Goal: Task Accomplishment & Management: Complete application form

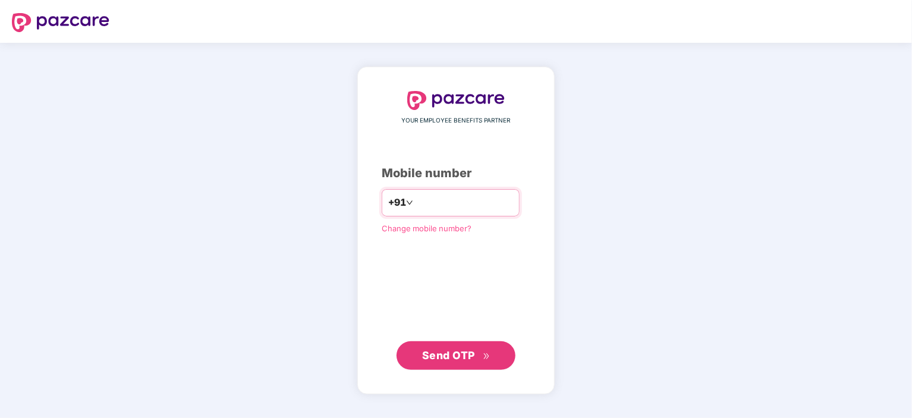
click at [451, 200] on input "number" at bounding box center [465, 202] width 98 height 19
type input "**********"
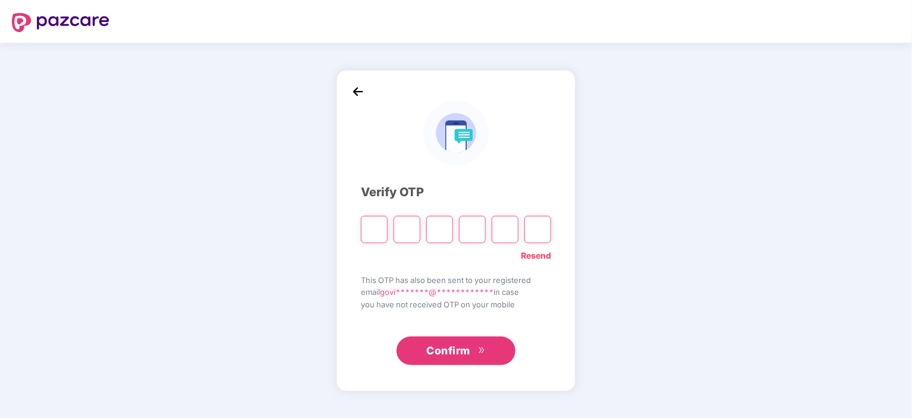
paste input "*"
type input "*"
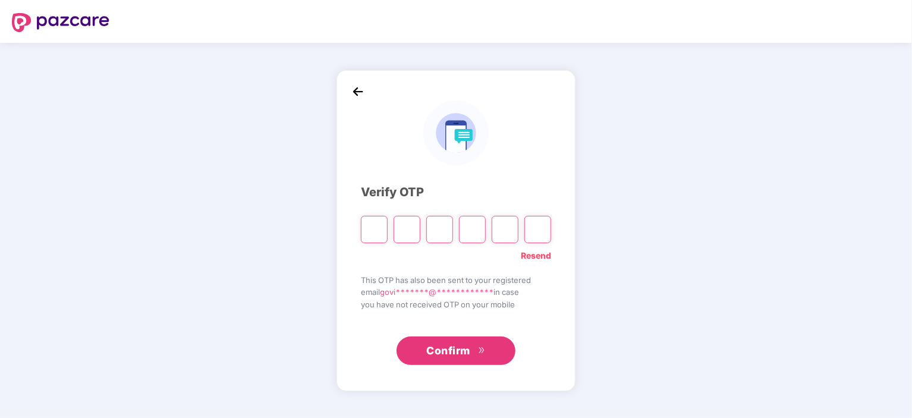
type input "*"
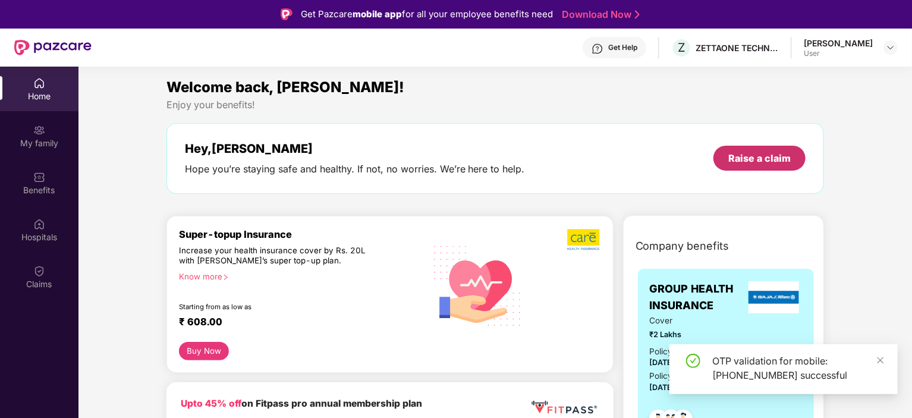
click at [740, 164] on div "Raise a claim" at bounding box center [759, 158] width 62 height 13
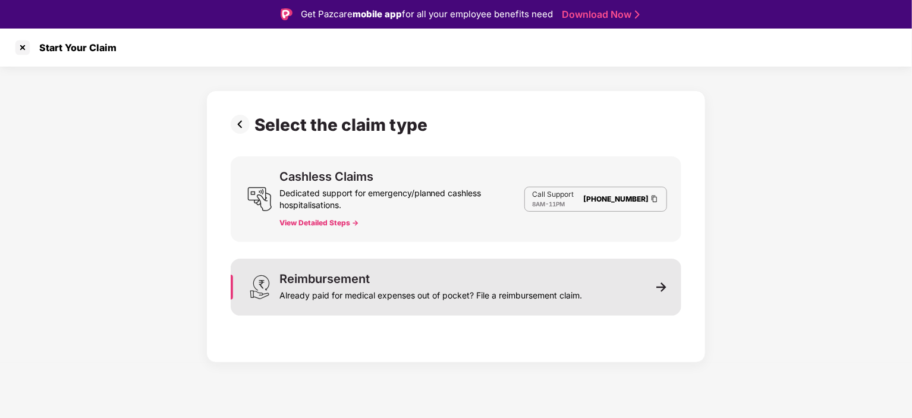
click at [452, 288] on div "Already paid for medical expenses out of pocket? File a reimbursement claim." at bounding box center [430, 293] width 303 height 17
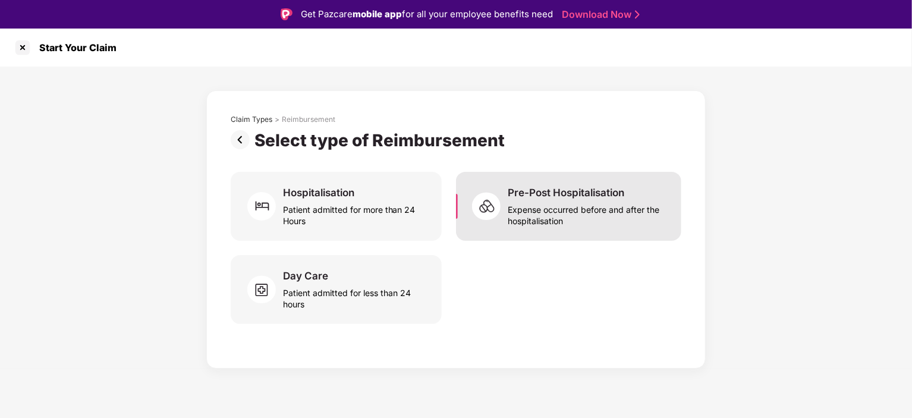
click at [545, 213] on div "Expense occurred before and after the hospitalisation" at bounding box center [587, 212] width 159 height 27
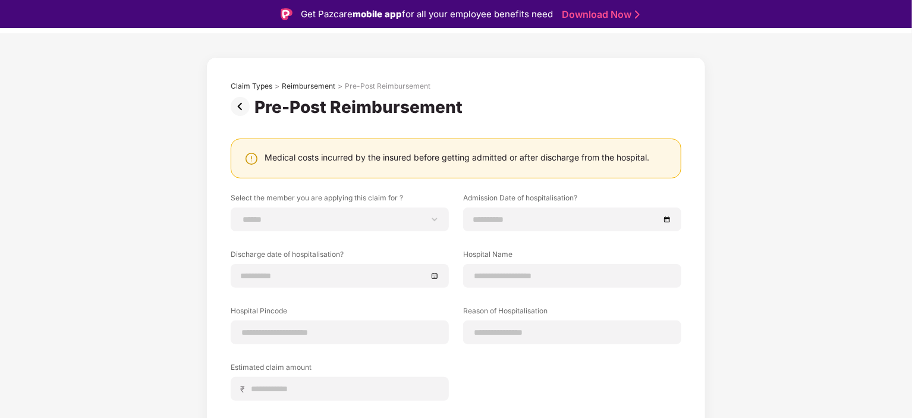
scroll to position [59, 0]
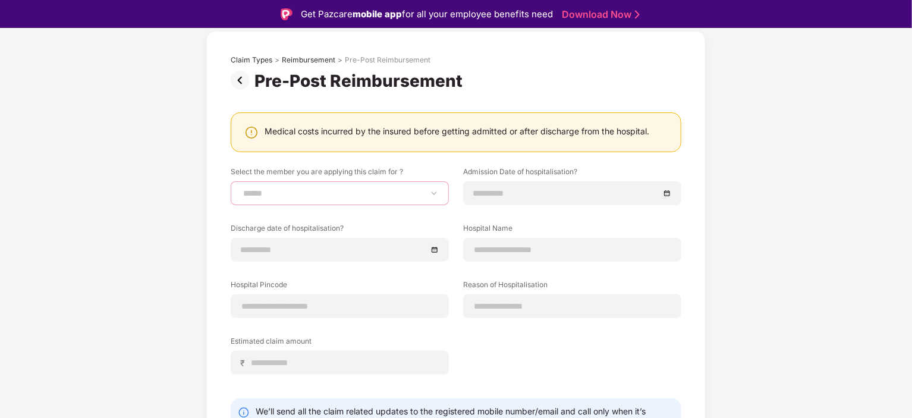
click at [338, 198] on select "**********" at bounding box center [340, 193] width 198 height 10
select select "**********"
click at [241, 188] on select "**********" at bounding box center [340, 193] width 198 height 10
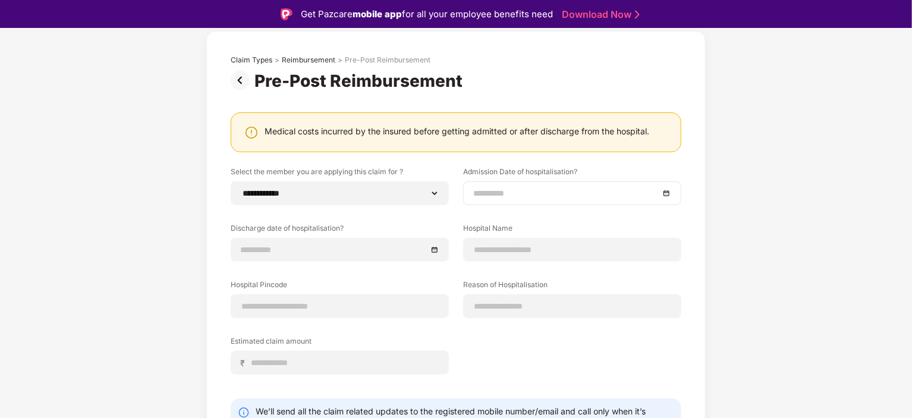
click at [537, 190] on input at bounding box center [566, 193] width 186 height 13
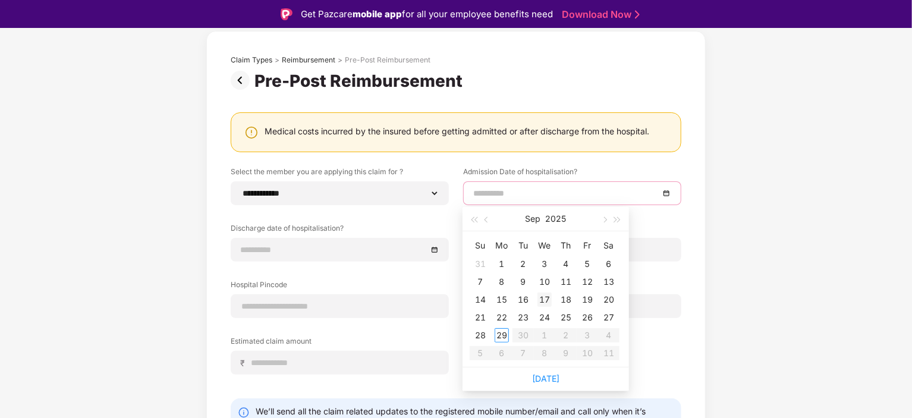
type input "**********"
click at [546, 297] on div "17" at bounding box center [544, 300] width 14 height 14
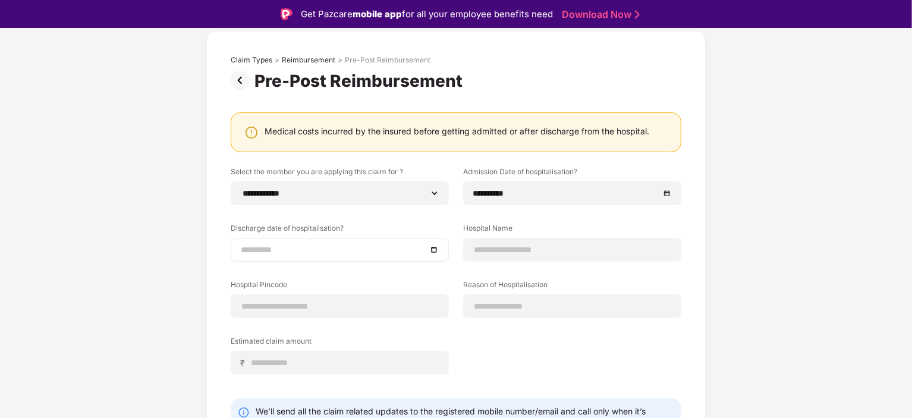
click at [430, 253] on div at bounding box center [340, 249] width 198 height 13
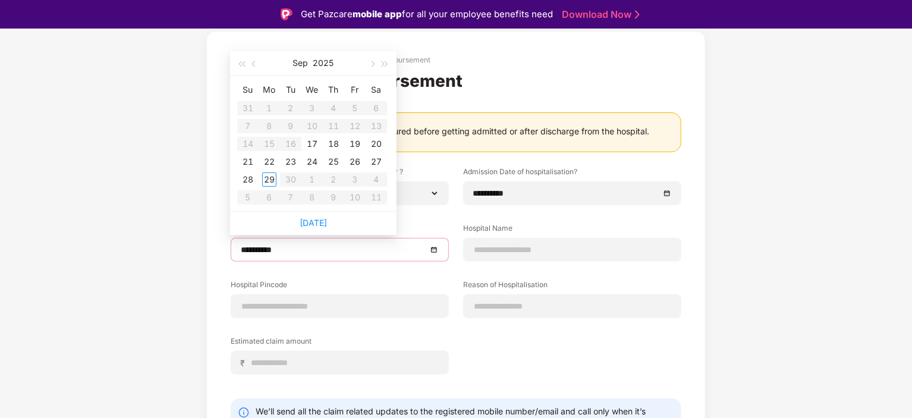
type input "**********"
click at [358, 142] on div "19" at bounding box center [355, 144] width 14 height 14
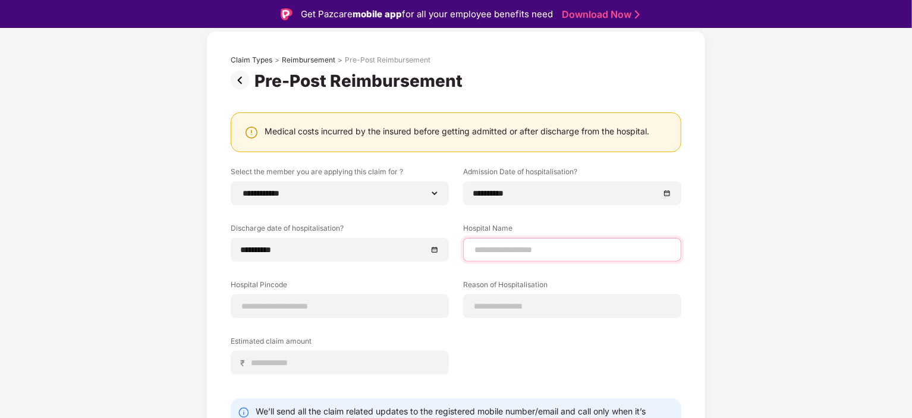
click at [511, 249] on input at bounding box center [572, 250] width 198 height 12
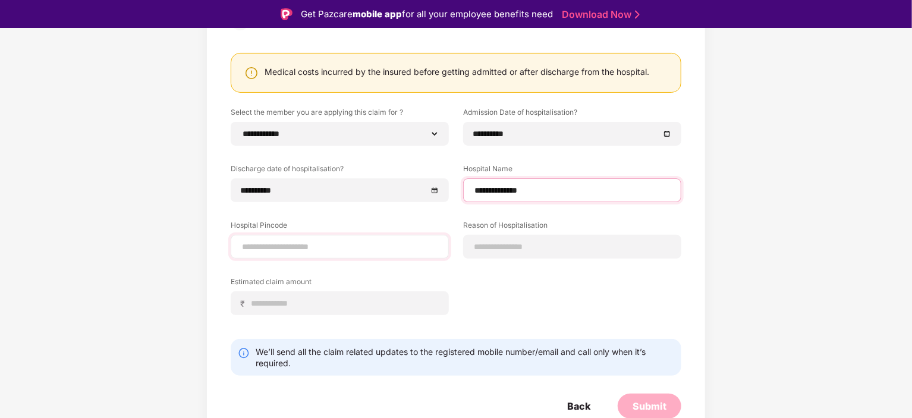
type input "**********"
click at [347, 242] on input at bounding box center [340, 247] width 198 height 12
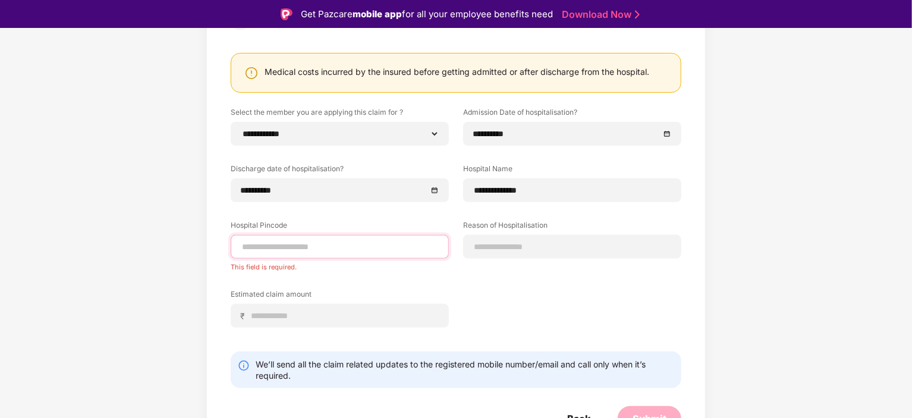
click at [343, 248] on input at bounding box center [340, 247] width 198 height 12
type input "******"
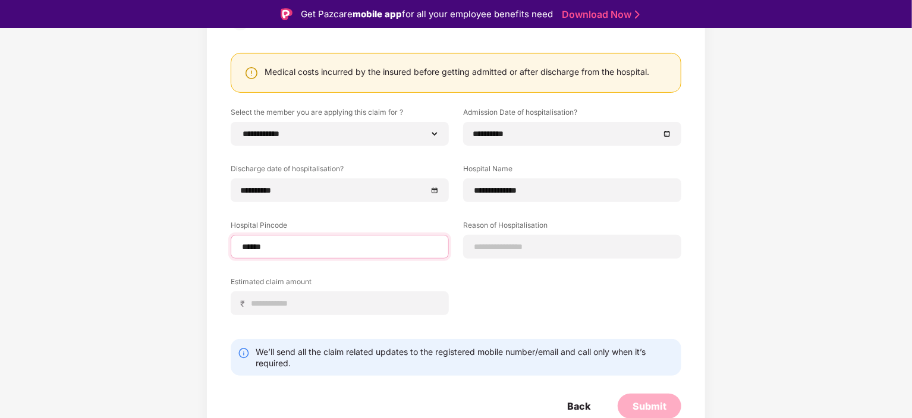
select select "**********"
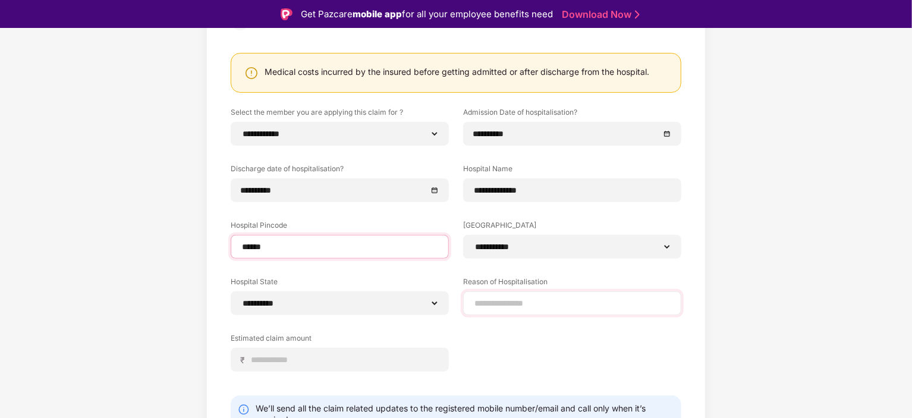
type input "******"
click at [611, 306] on input at bounding box center [572, 303] width 198 height 12
click at [544, 304] on input "**********" at bounding box center [572, 303] width 198 height 12
type input "*"
drag, startPoint x: 637, startPoint y: 304, endPoint x: 189, endPoint y: 341, distance: 449.8
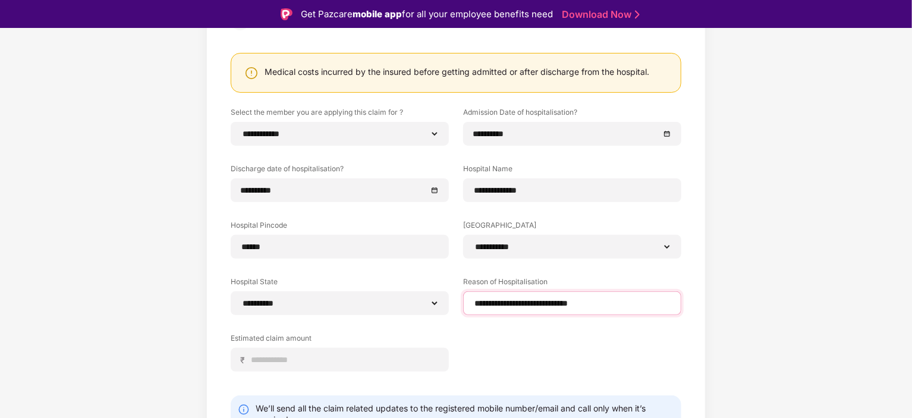
click at [189, 341] on div "**********" at bounding box center [456, 227] width 912 height 558
type input "**********"
click at [821, 249] on div "**********" at bounding box center [456, 227] width 912 height 558
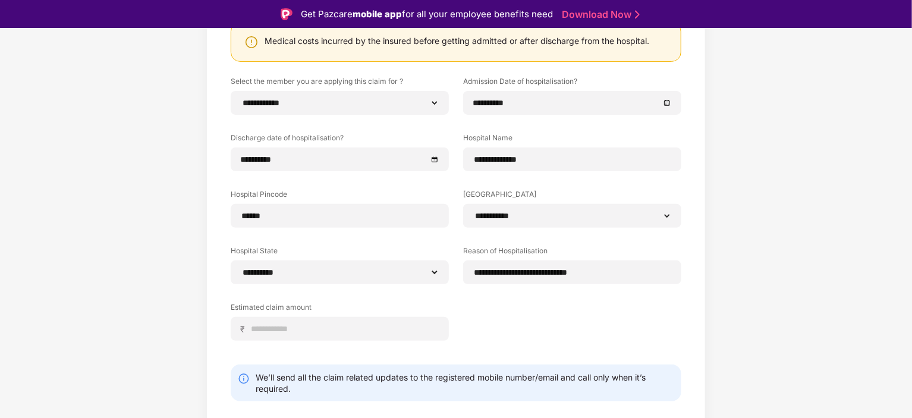
scroll to position [177, 0]
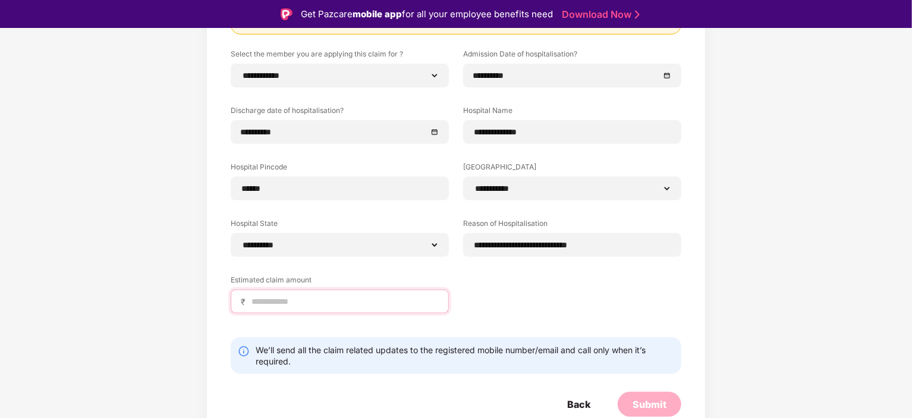
click at [267, 304] on input at bounding box center [344, 302] width 188 height 12
type input "*****"
click at [806, 307] on div "**********" at bounding box center [456, 168] width 912 height 558
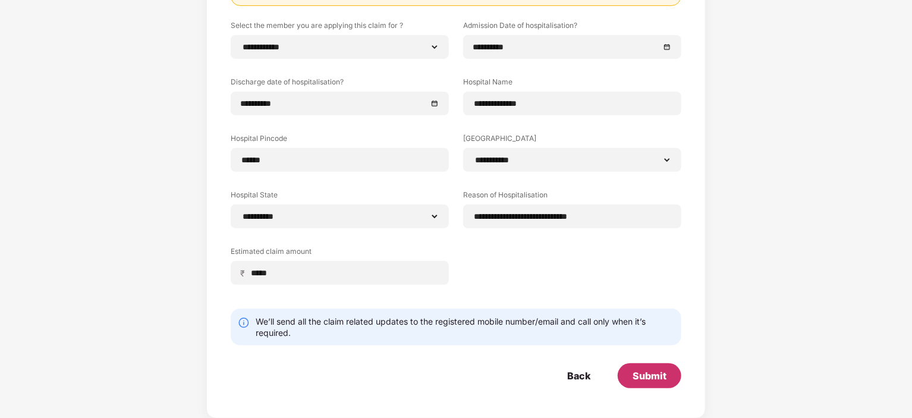
click at [653, 373] on div "Submit" at bounding box center [650, 375] width 34 height 13
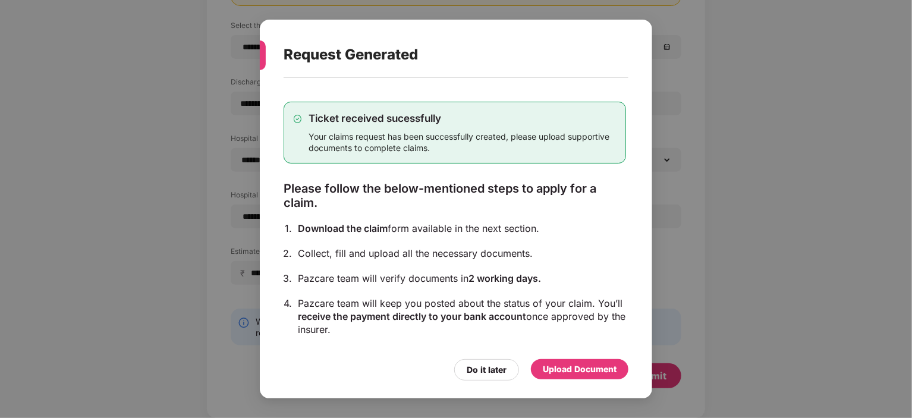
scroll to position [59, 0]
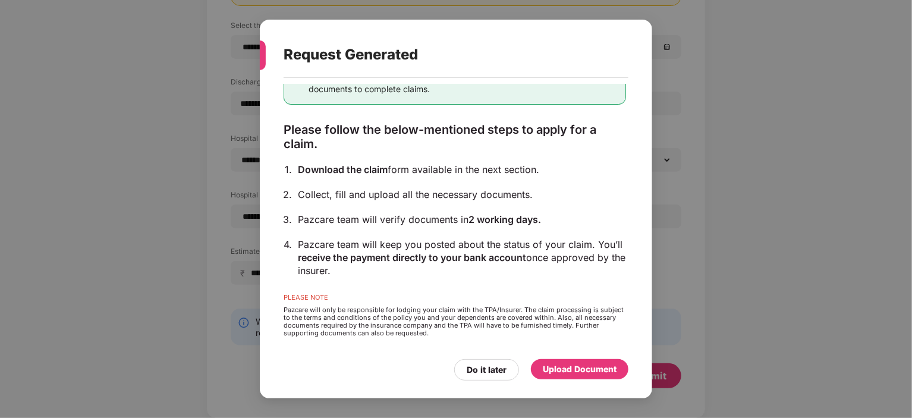
click at [577, 370] on div "Upload Document" at bounding box center [580, 369] width 74 height 13
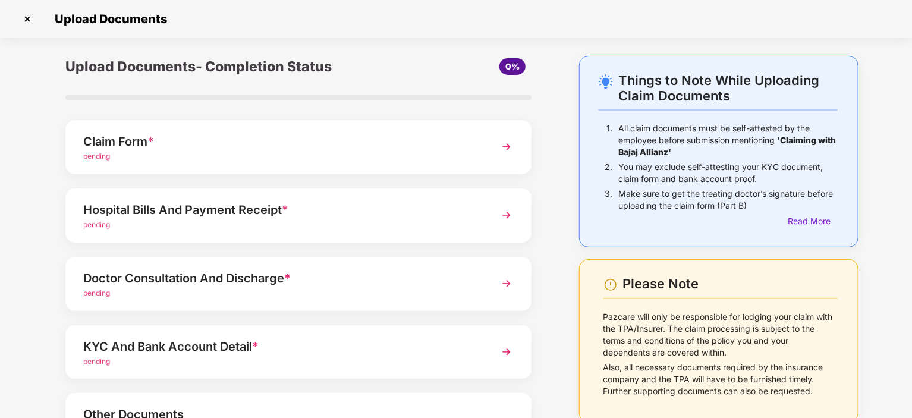
click at [418, 142] on div "Claim Form *" at bounding box center [280, 141] width 394 height 19
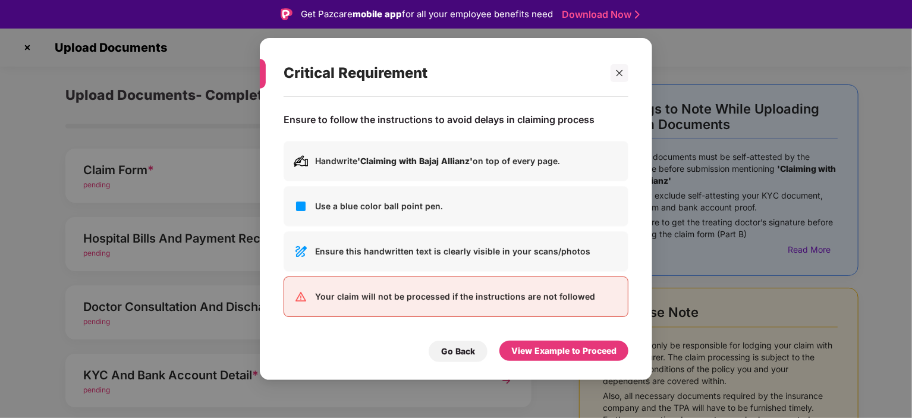
click at [433, 161] on b "'Claiming with Bajaj Allianz'" at bounding box center [414, 161] width 115 height 10
click at [573, 159] on p "Handwrite 'Claiming with Bajaj Allianz' on top of every page." at bounding box center [466, 161] width 303 height 13
click at [544, 151] on div "Handwrite 'Claiming with Bajaj Allianz' on top of every page." at bounding box center [456, 161] width 345 height 40
click at [623, 73] on icon "close" at bounding box center [619, 73] width 8 height 8
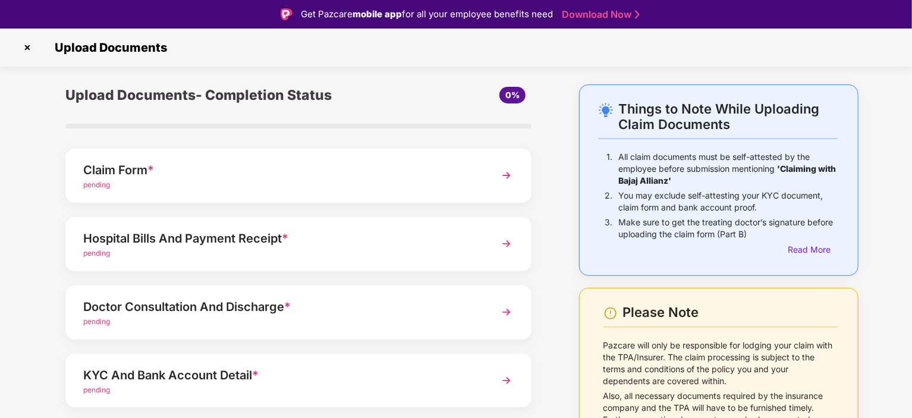
click at [427, 280] on div "Upload Documents- Completion Status 0% Claim Form * pending Hospital Bills And …" at bounding box center [299, 319] width 490 height 470
click at [417, 243] on div "Hospital Bills And Payment Receipt *" at bounding box center [280, 238] width 394 height 19
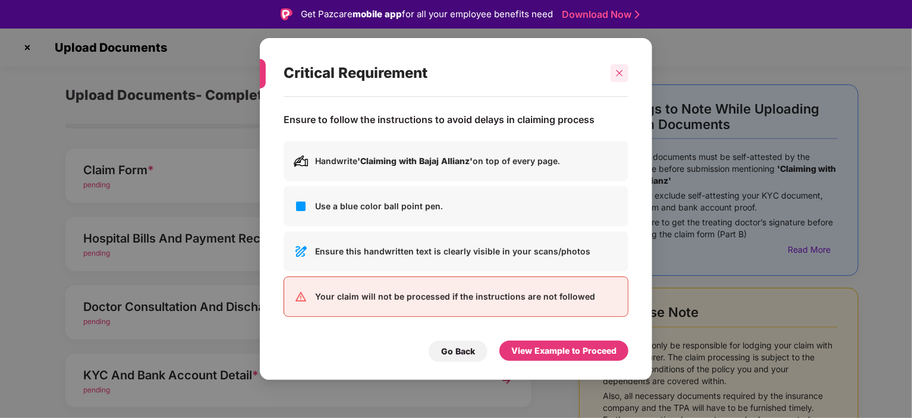
click at [619, 75] on icon "close" at bounding box center [619, 73] width 8 height 8
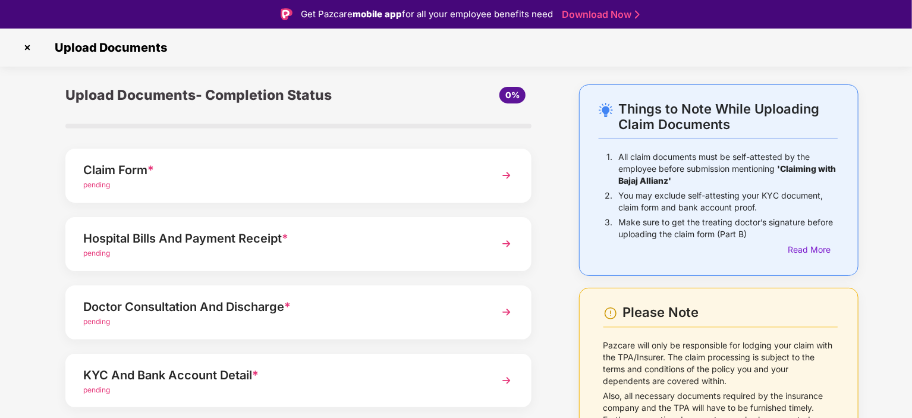
click at [26, 50] on img at bounding box center [27, 47] width 19 height 19
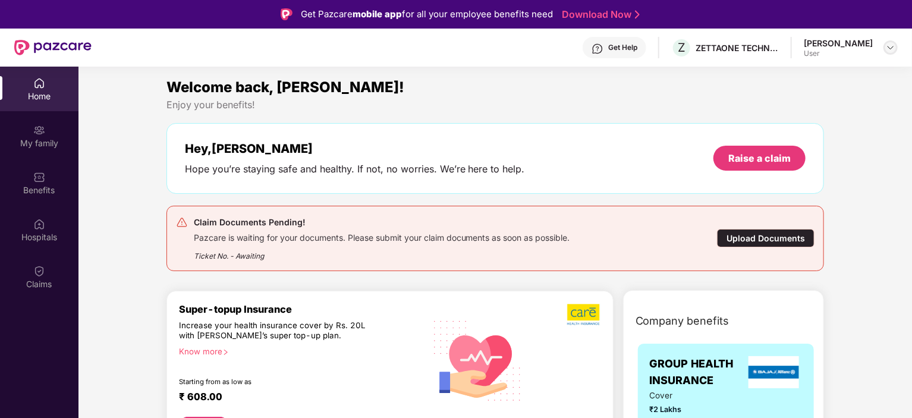
click at [893, 51] on img at bounding box center [891, 48] width 10 height 10
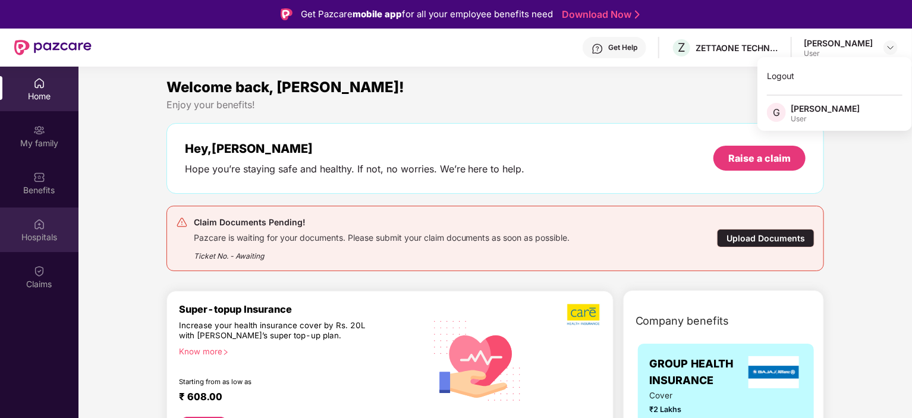
click at [46, 229] on div "Hospitals" at bounding box center [39, 230] width 78 height 45
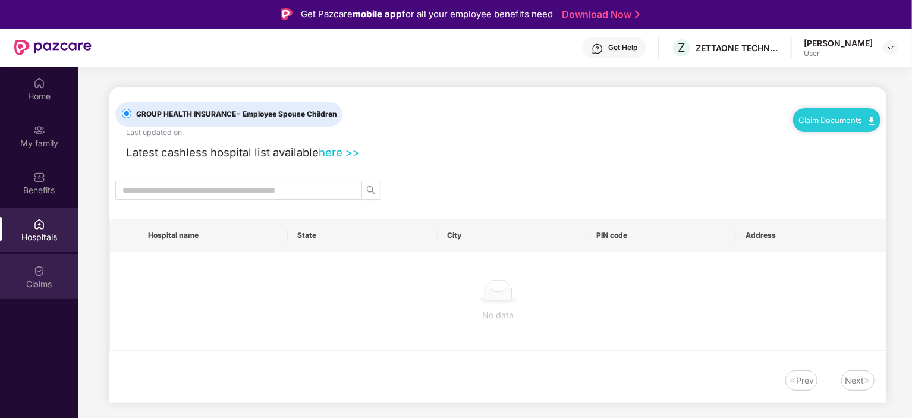
click at [52, 271] on div "Claims" at bounding box center [39, 276] width 78 height 45
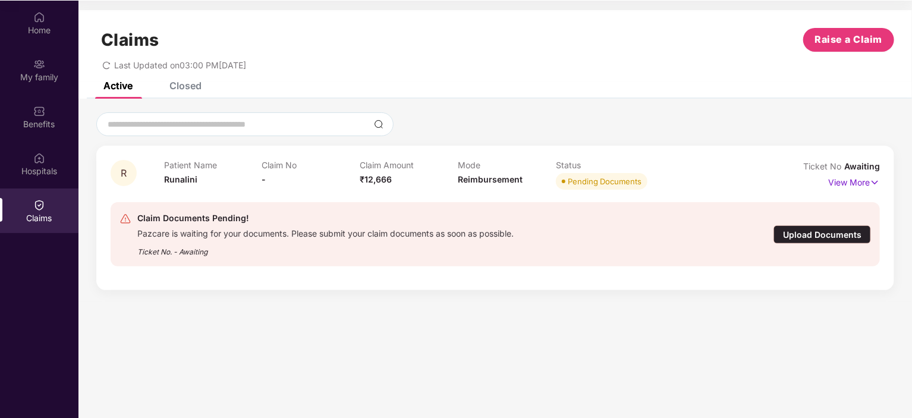
scroll to position [67, 0]
click at [874, 180] on img at bounding box center [875, 181] width 10 height 13
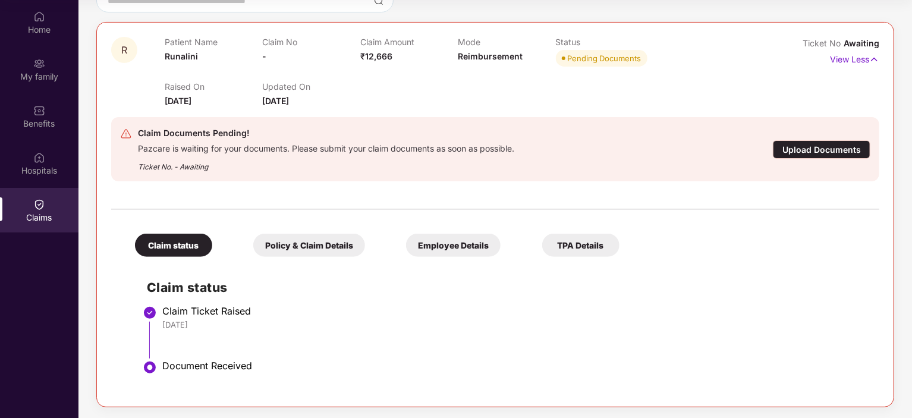
scroll to position [124, 0]
click at [309, 244] on div "Policy & Claim Details" at bounding box center [309, 244] width 112 height 23
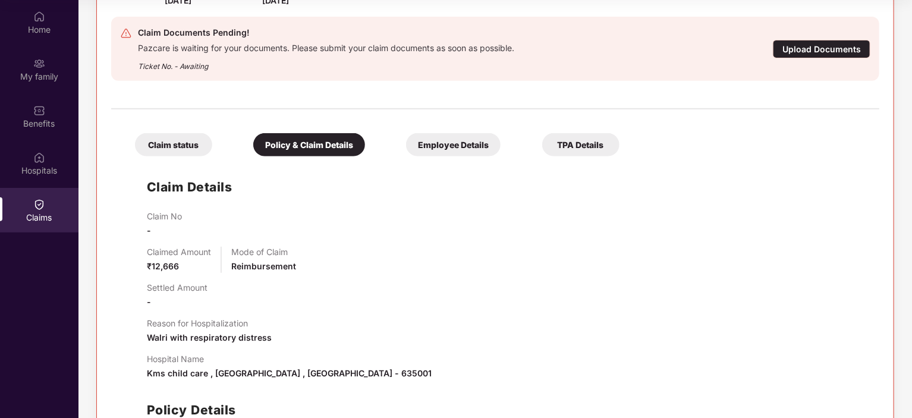
scroll to position [159, 0]
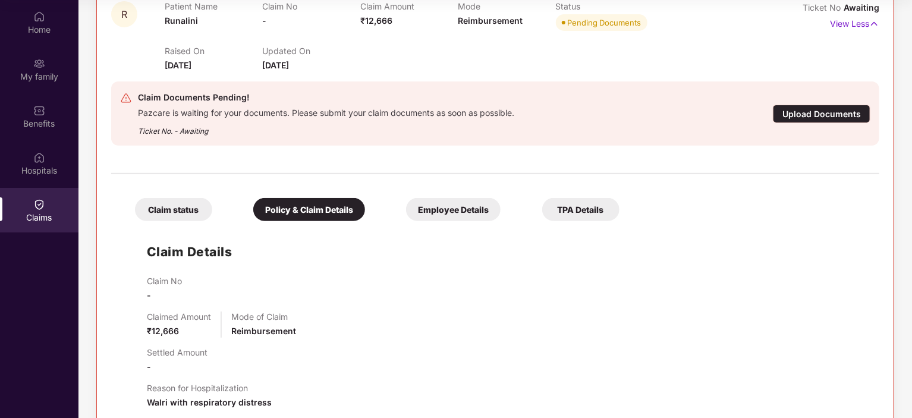
click at [473, 211] on div "Employee Details" at bounding box center [453, 209] width 95 height 23
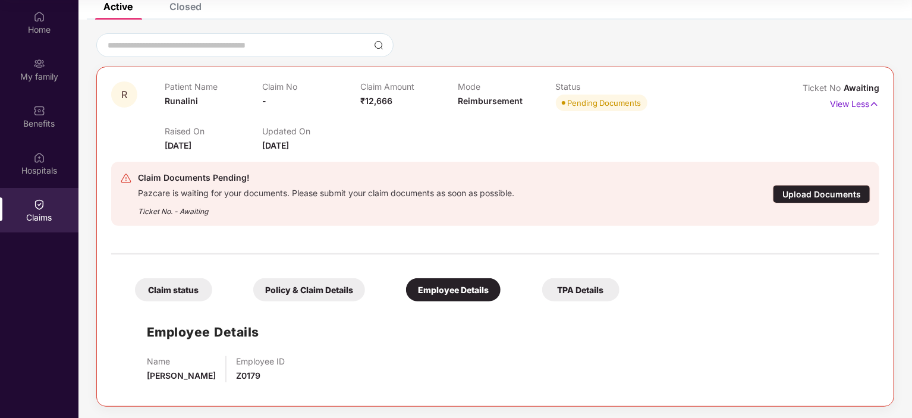
click at [185, 290] on div "Claim status" at bounding box center [173, 289] width 77 height 23
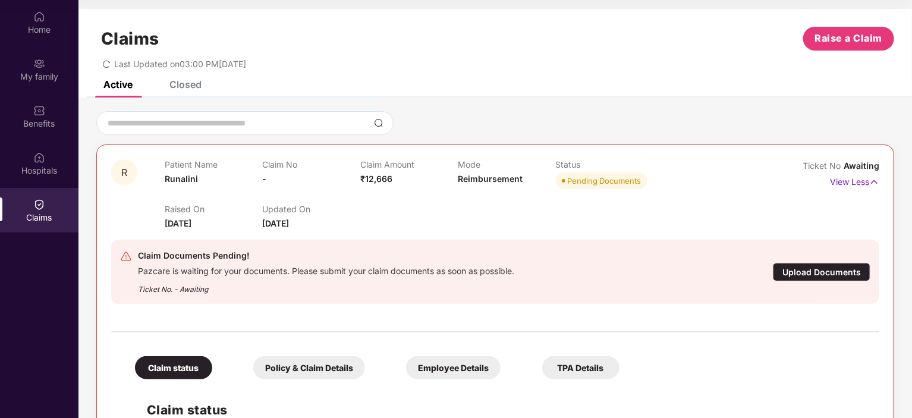
scroll to position [0, 0]
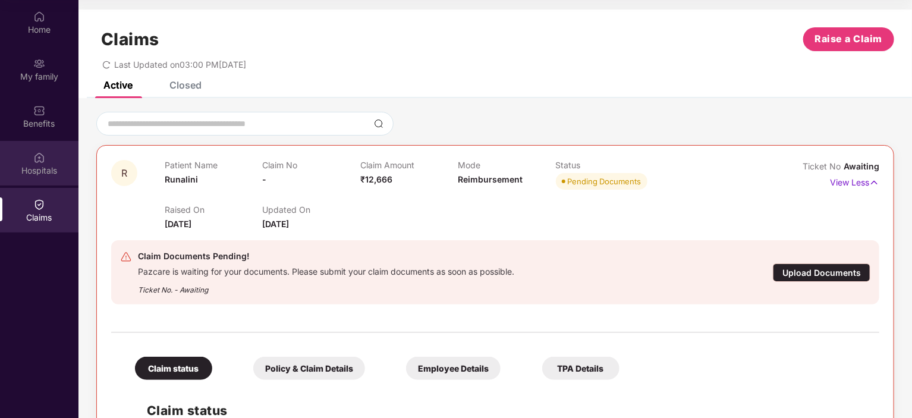
click at [42, 164] on div "Hospitals" at bounding box center [39, 163] width 78 height 45
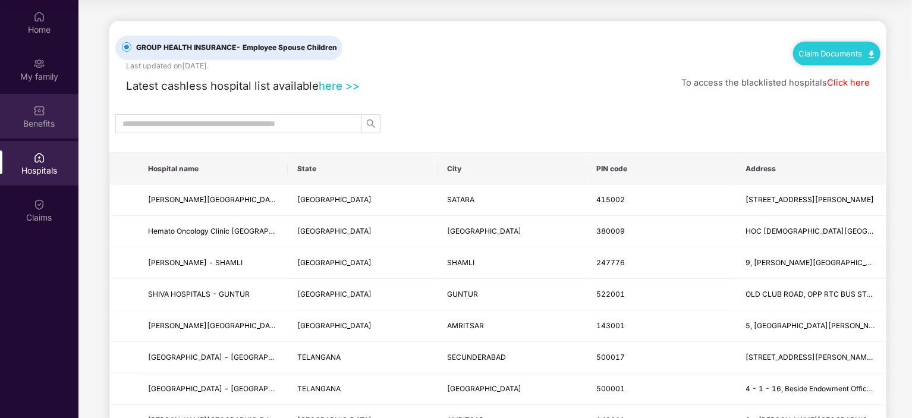
click at [39, 125] on div "Benefits" at bounding box center [39, 124] width 78 height 12
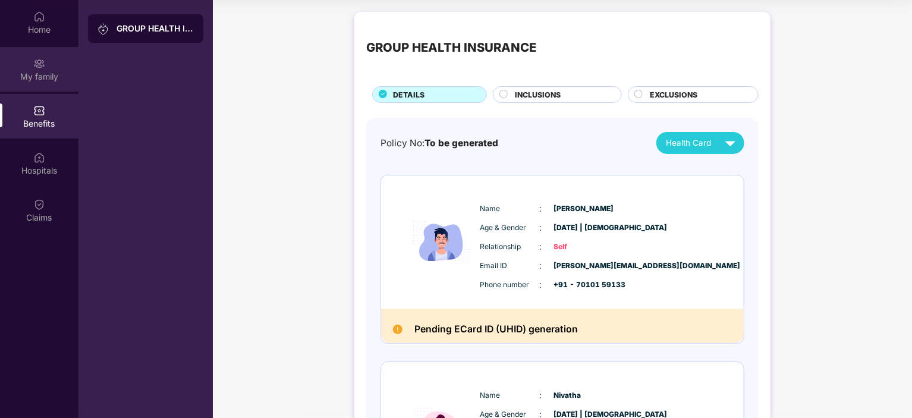
click at [37, 65] on img at bounding box center [39, 64] width 12 height 12
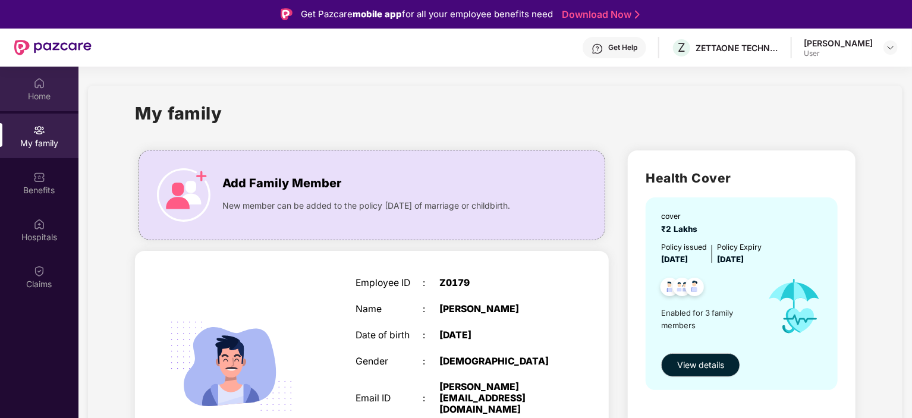
click at [34, 89] on img at bounding box center [39, 83] width 12 height 12
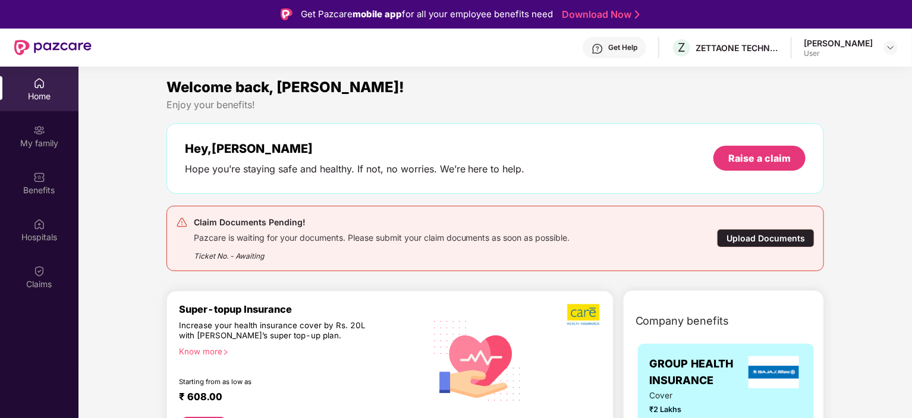
click at [637, 48] on div "Get Help" at bounding box center [622, 48] width 29 height 10
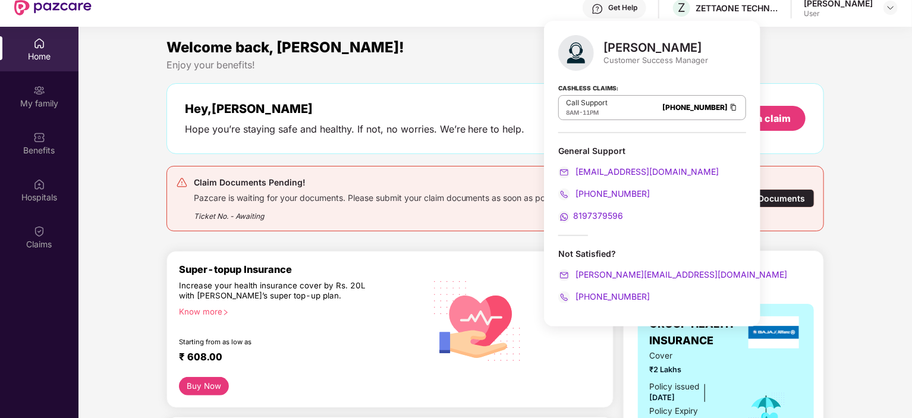
scroll to position [59, 0]
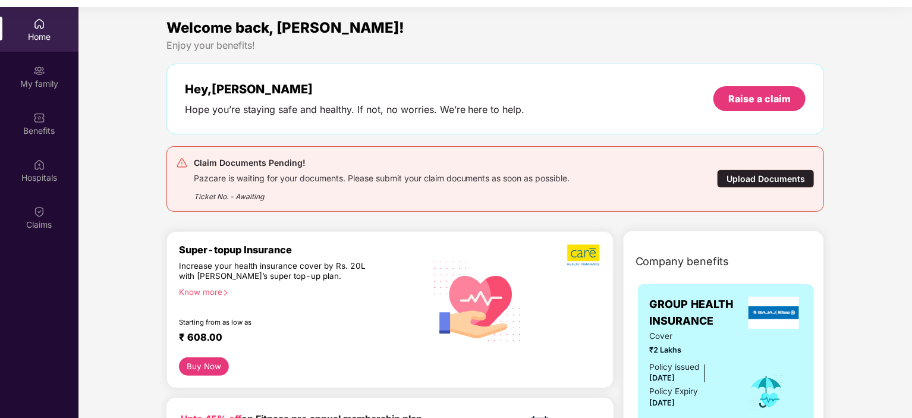
click at [471, 47] on div "Enjoy your benefits!" at bounding box center [495, 45] width 658 height 12
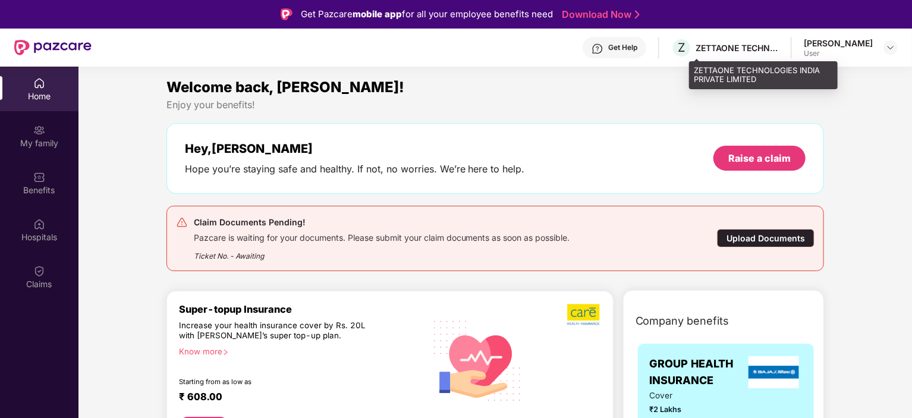
click at [769, 45] on div "ZETTAONE TECHNOLOGIES INDIA PRIVATE LIMITED" at bounding box center [737, 47] width 83 height 11
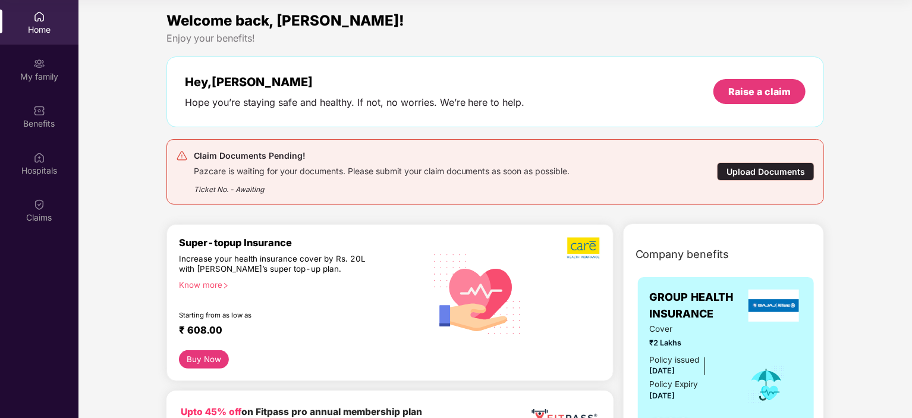
click at [744, 173] on div "Upload Documents" at bounding box center [766, 171] width 98 height 18
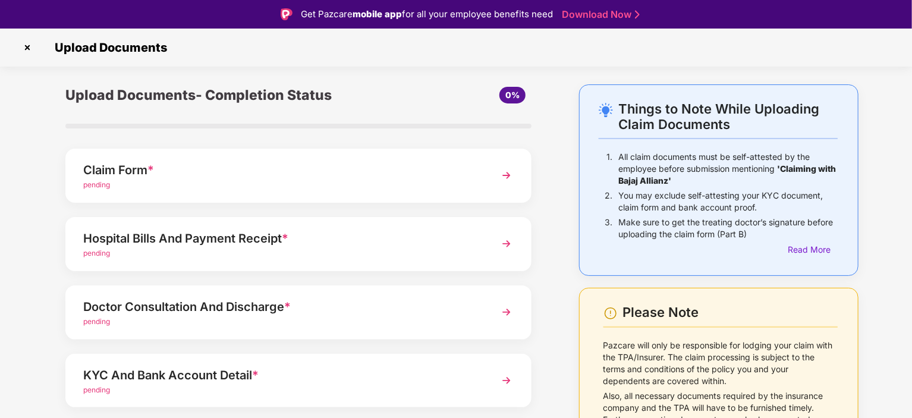
click at [268, 171] on div "Claim Form *" at bounding box center [280, 170] width 394 height 19
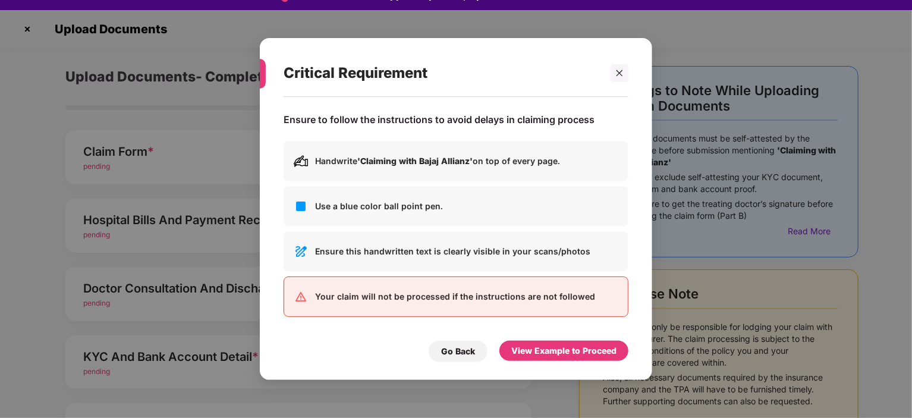
scroll to position [29, 0]
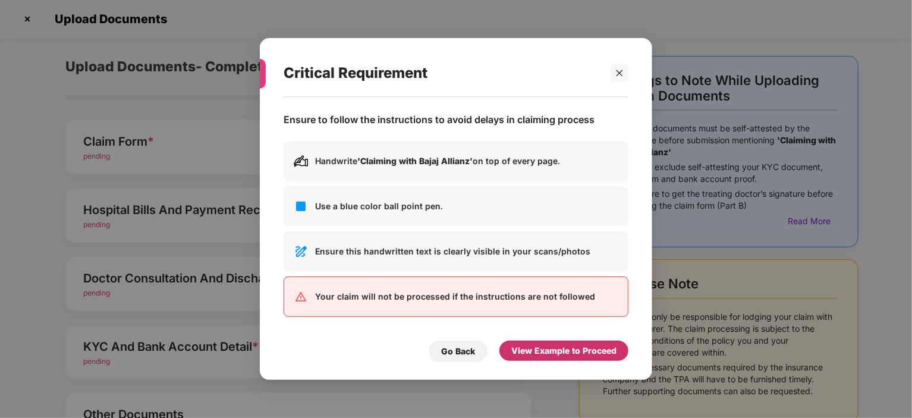
click at [580, 350] on div "View Example to Proceed" at bounding box center [563, 350] width 105 height 13
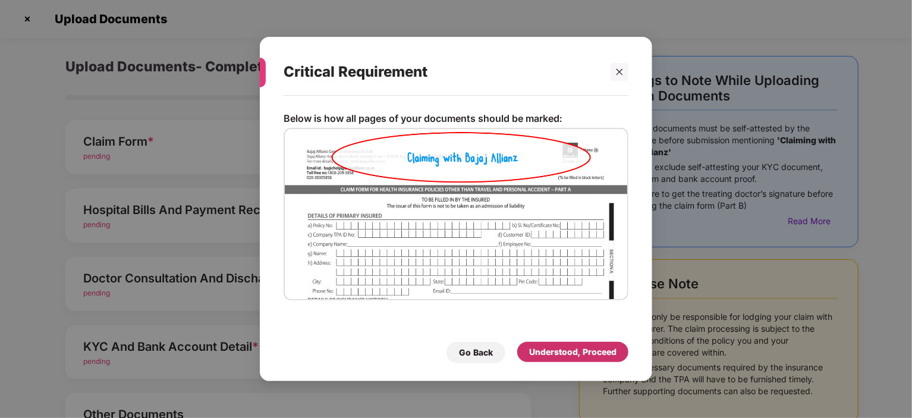
click at [595, 356] on div "Understood, Proceed" at bounding box center [572, 351] width 87 height 13
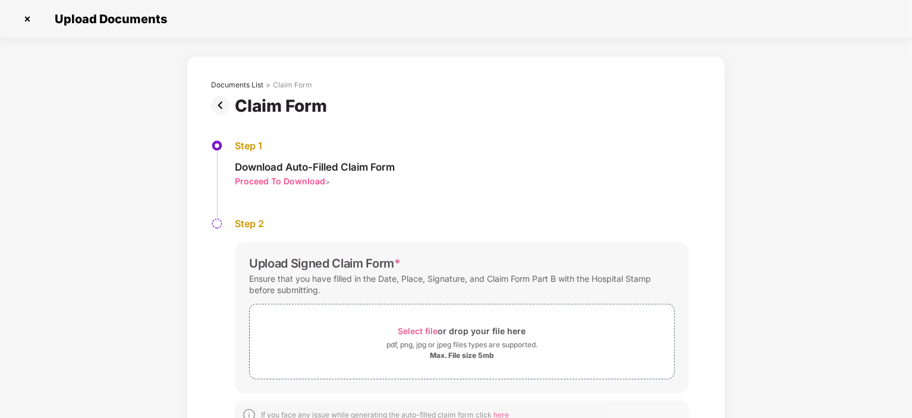
click at [287, 181] on div "Proceed To Download" at bounding box center [280, 180] width 90 height 11
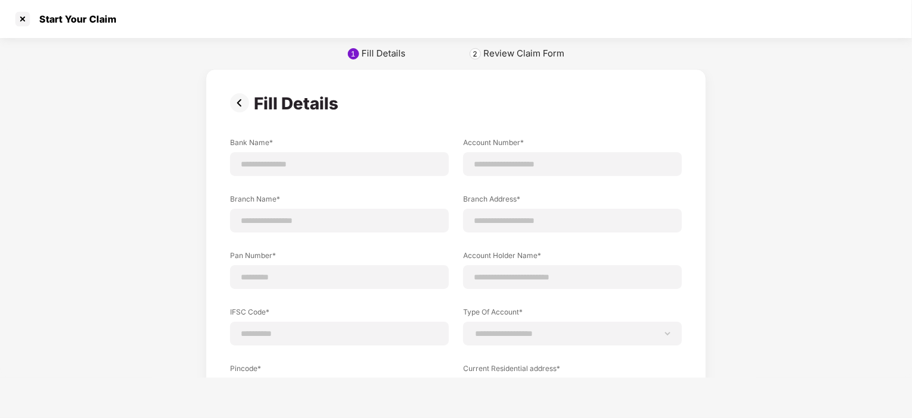
scroll to position [0, 0]
click at [235, 97] on img at bounding box center [242, 102] width 24 height 19
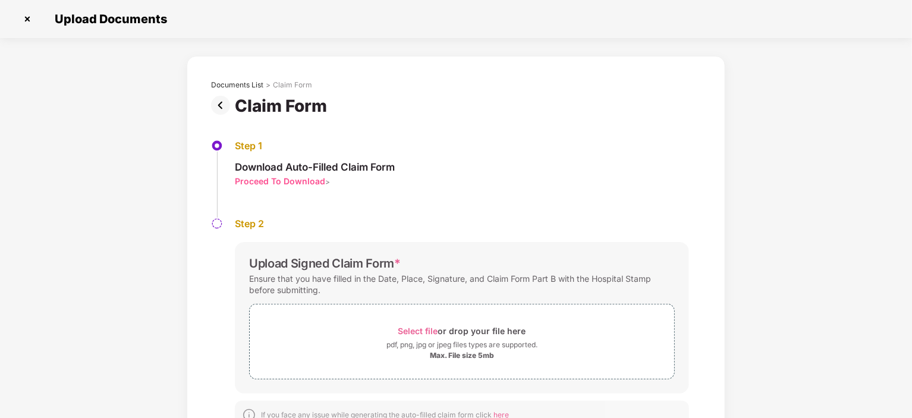
scroll to position [40, 0]
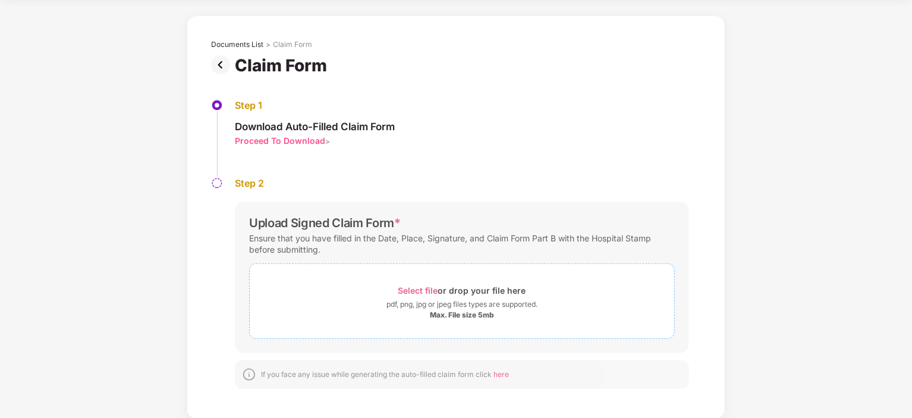
click at [423, 288] on span "Select file" at bounding box center [418, 290] width 40 height 10
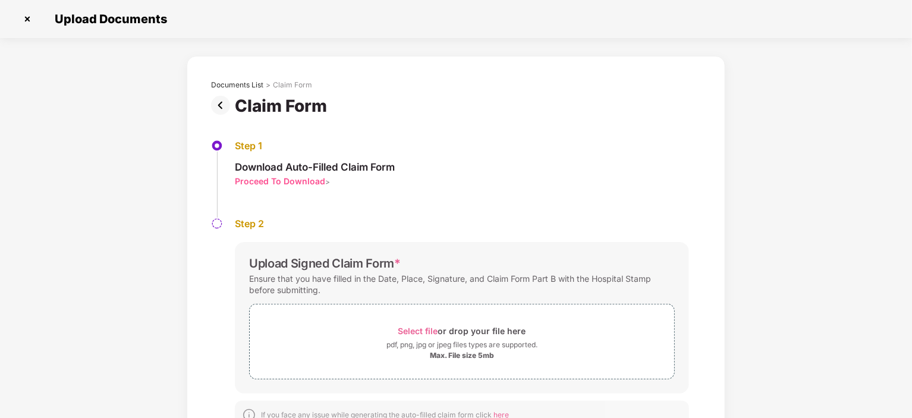
click at [309, 178] on div "Proceed To Download" at bounding box center [280, 180] width 90 height 11
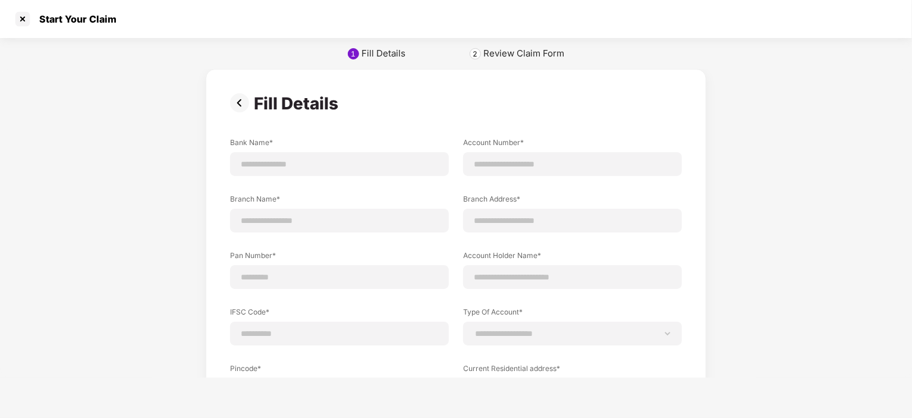
click at [236, 103] on img at bounding box center [242, 102] width 24 height 19
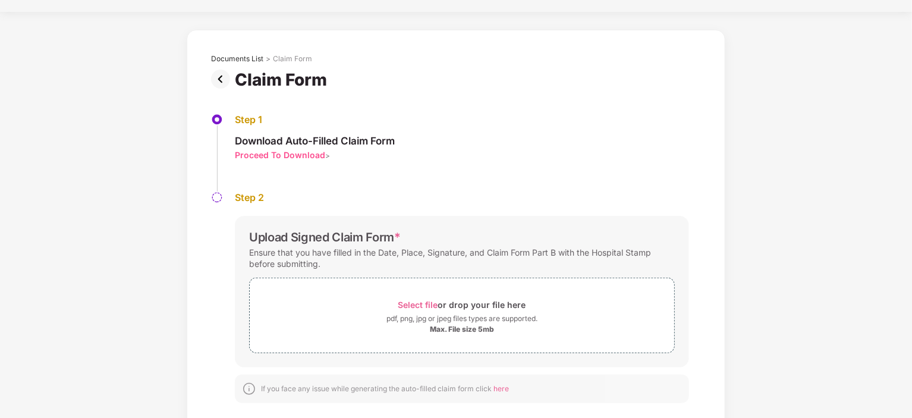
scroll to position [40, 0]
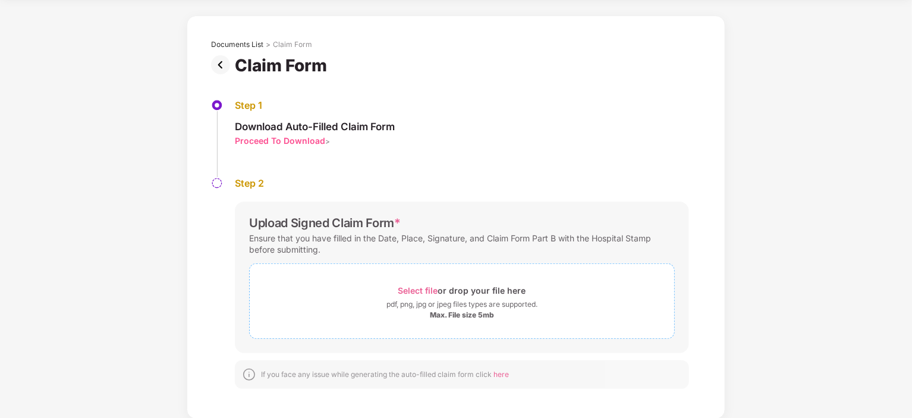
click at [418, 289] on span "Select file" at bounding box center [418, 290] width 40 height 10
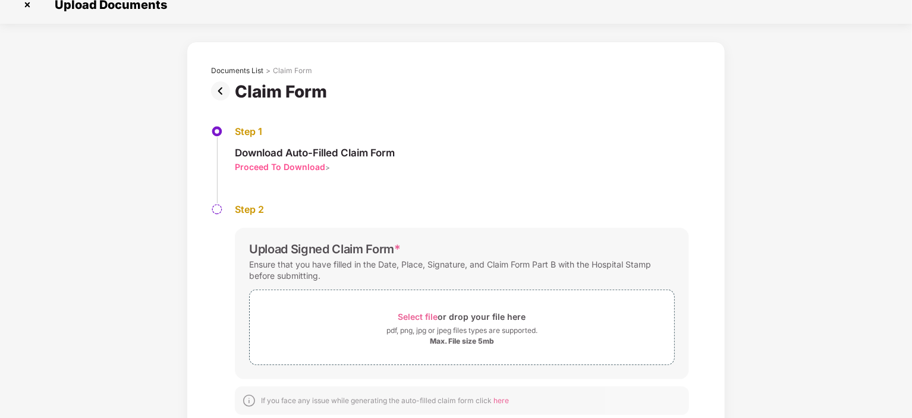
scroll to position [0, 0]
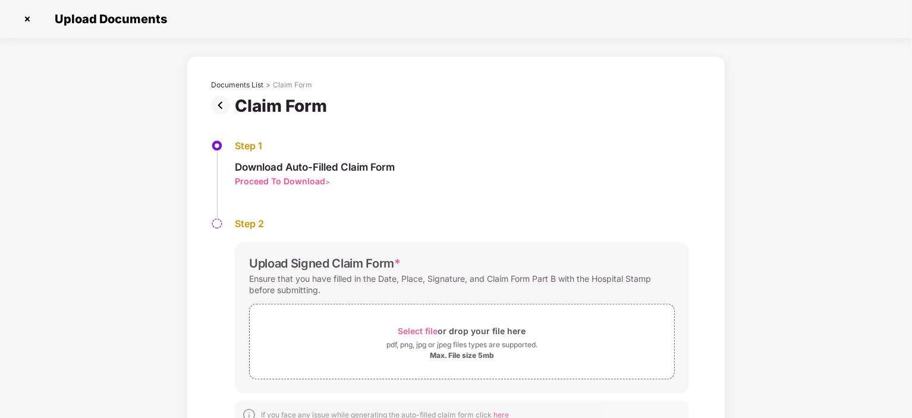
click at [221, 102] on img at bounding box center [223, 105] width 24 height 19
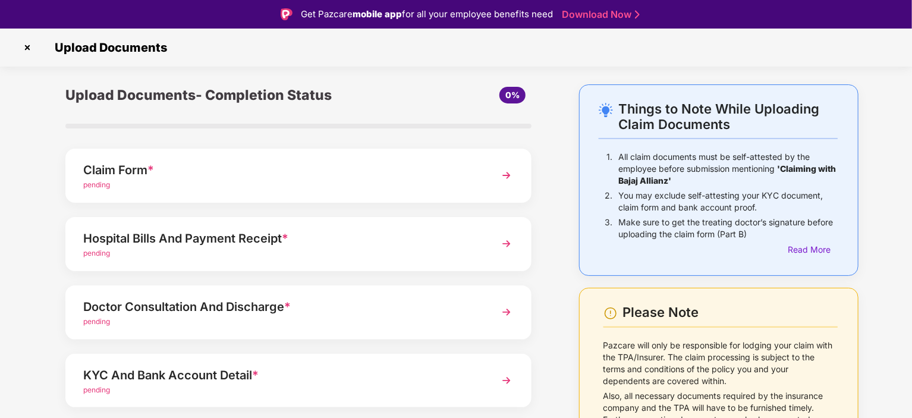
click at [515, 90] on span "0%" at bounding box center [512, 95] width 14 height 10
click at [823, 250] on div "Read More" at bounding box center [813, 249] width 50 height 13
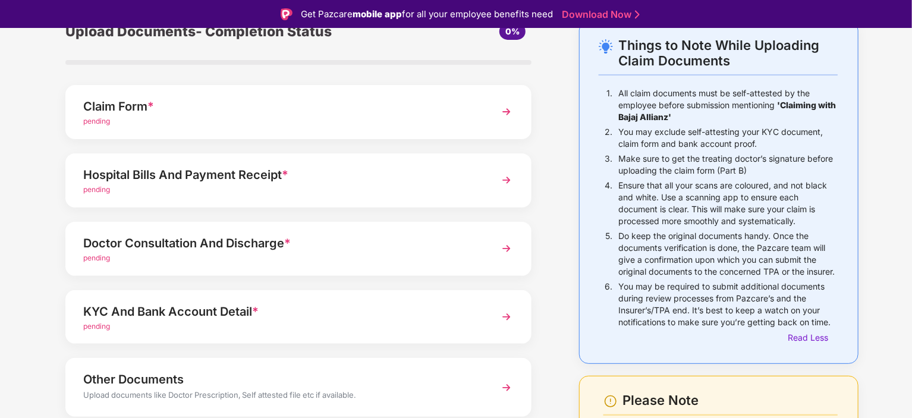
scroll to position [59, 0]
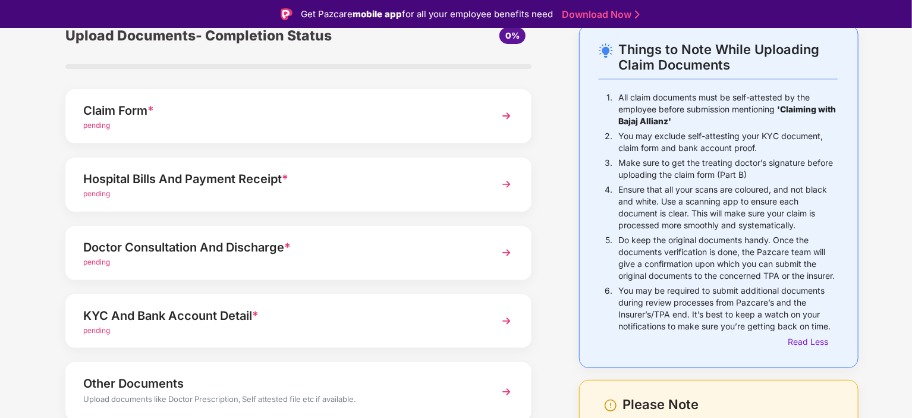
click at [244, 192] on div "pending" at bounding box center [280, 193] width 394 height 11
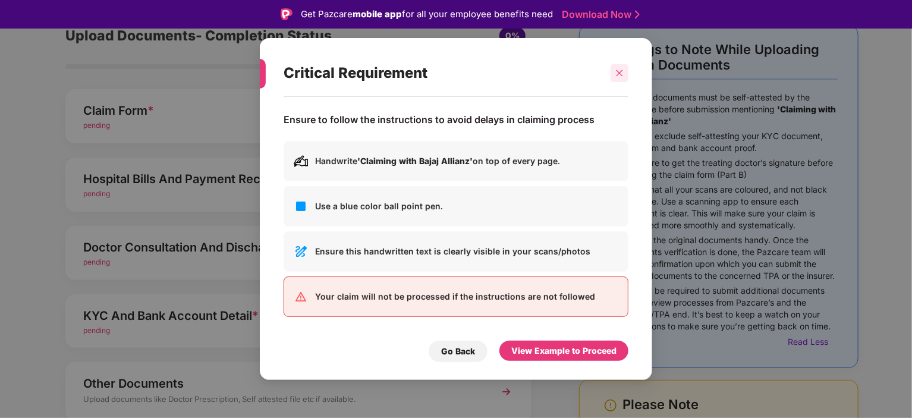
click at [621, 71] on icon "close" at bounding box center [619, 73] width 8 height 8
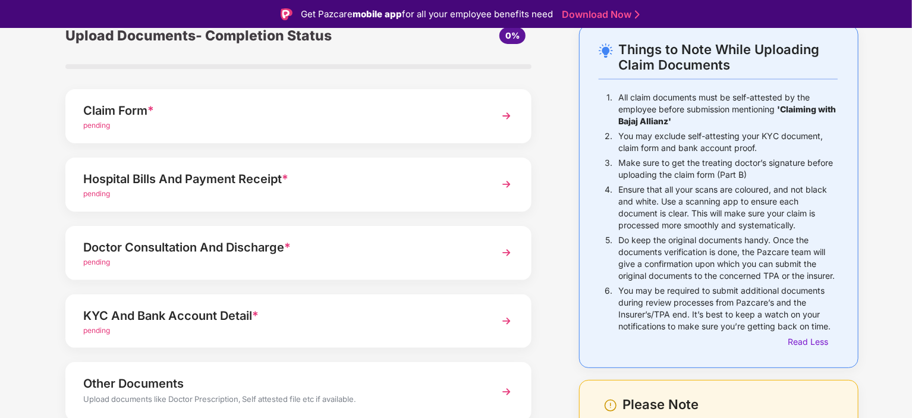
click at [311, 241] on div "Doctor Consultation And Discharge *" at bounding box center [280, 247] width 394 height 19
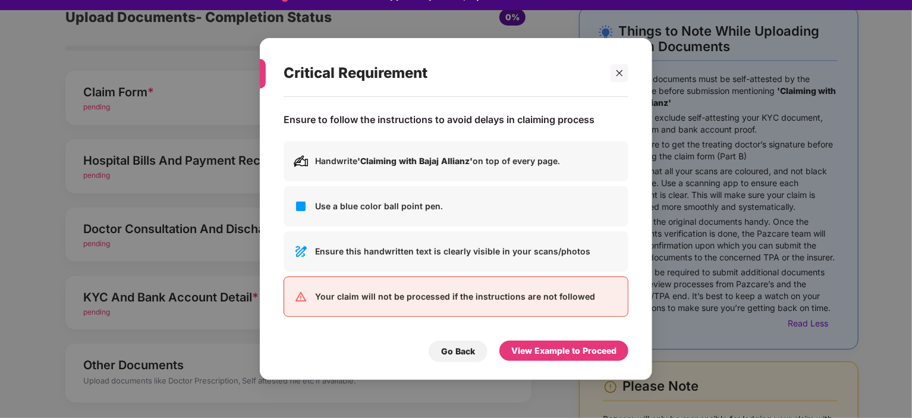
scroll to position [29, 0]
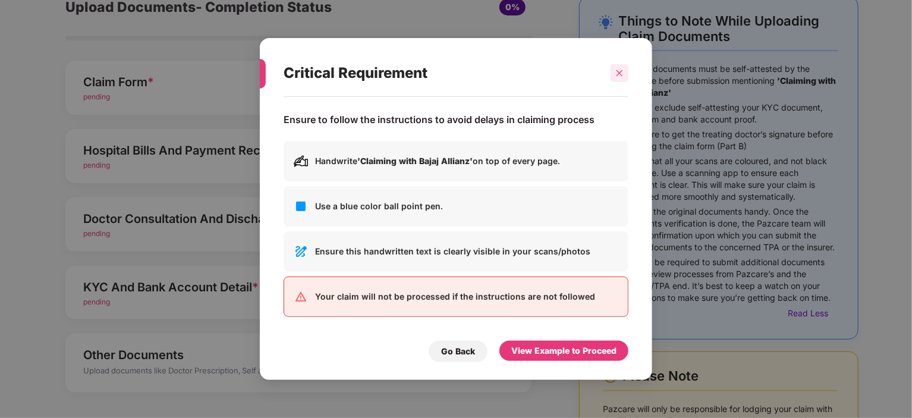
click at [618, 75] on icon "close" at bounding box center [620, 73] width 7 height 7
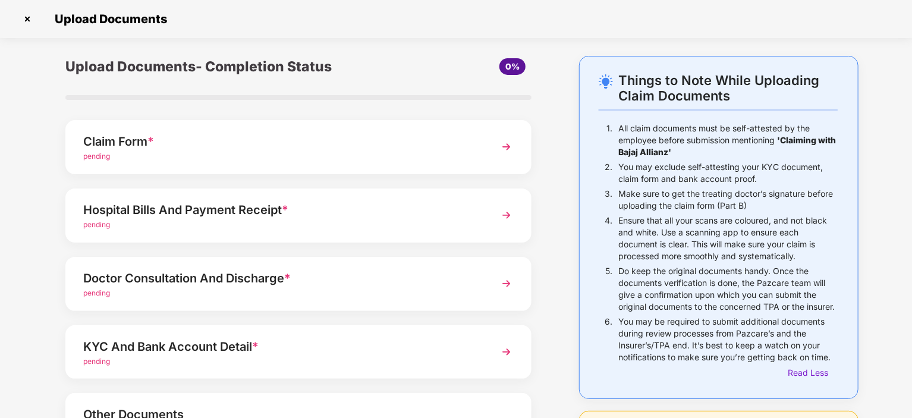
scroll to position [0, 0]
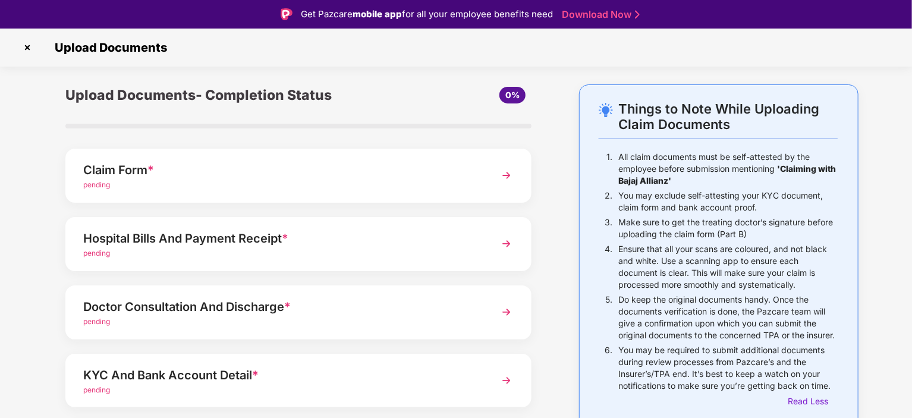
click at [244, 168] on div "Claim Form *" at bounding box center [280, 170] width 394 height 19
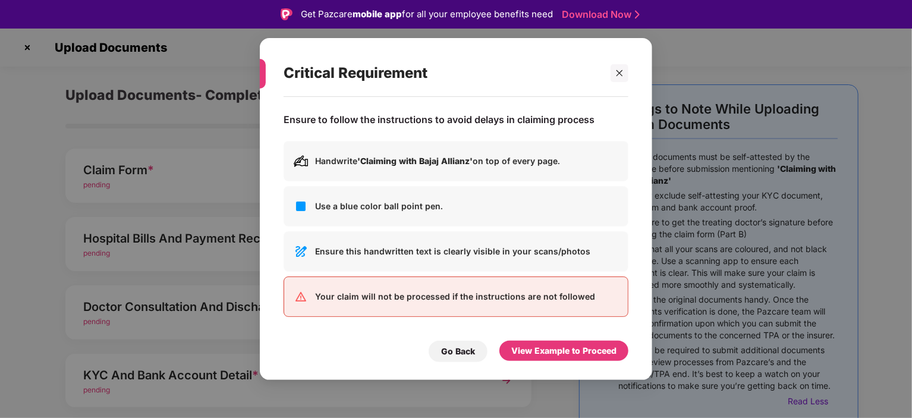
click at [426, 252] on p "Ensure this handwritten text is clearly visible in your scans/photos" at bounding box center [466, 251] width 303 height 13
click at [621, 71] on icon "close" at bounding box center [619, 73] width 8 height 8
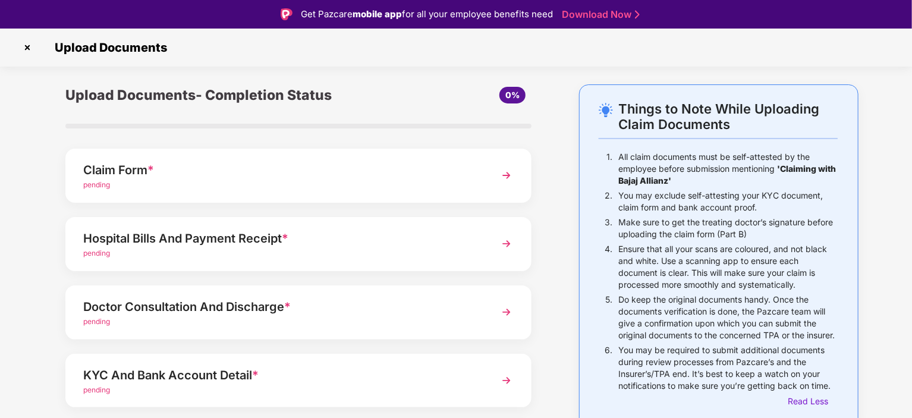
click at [29, 47] on img at bounding box center [27, 47] width 19 height 19
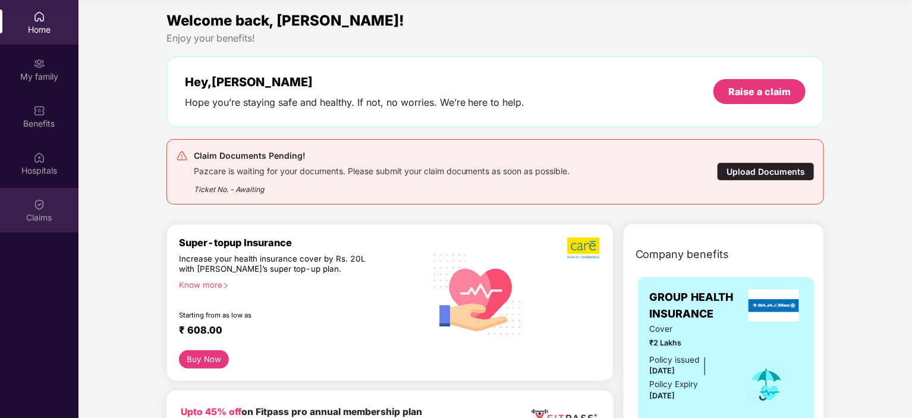
click at [32, 212] on div "Claims" at bounding box center [39, 218] width 78 height 12
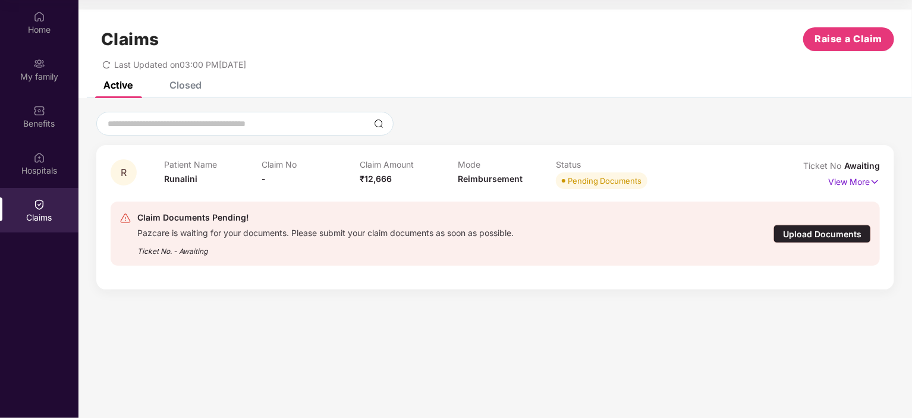
click at [195, 173] on div "Patient Name Runalini" at bounding box center [213, 175] width 98 height 33
click at [849, 180] on p "View More" at bounding box center [854, 180] width 52 height 16
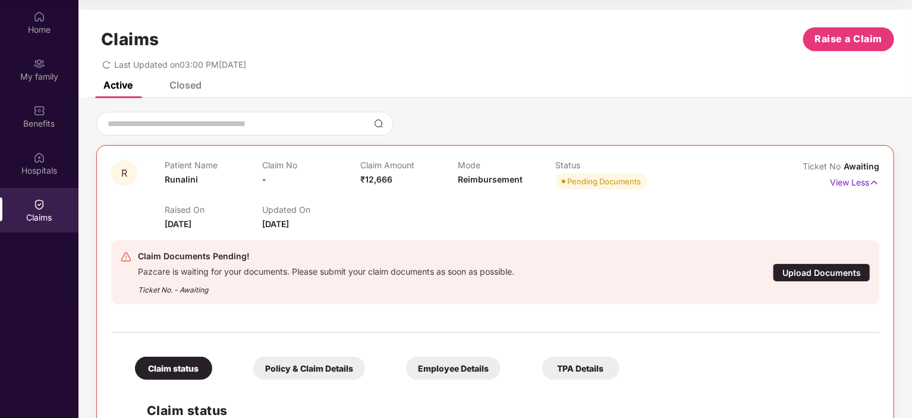
click at [290, 269] on div "Pazcare is waiting for your documents. Please submit your claim documents as so…" at bounding box center [326, 270] width 376 height 14
click at [823, 278] on div "Upload Documents" at bounding box center [822, 272] width 98 height 18
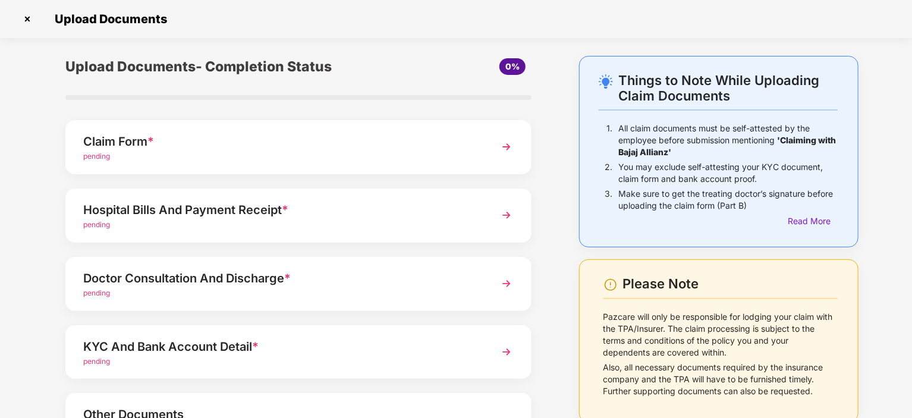
click at [342, 151] on div "pending" at bounding box center [280, 156] width 394 height 11
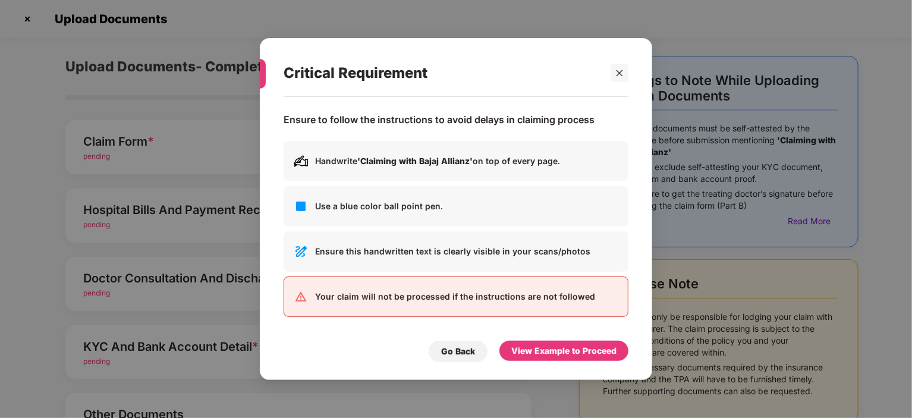
scroll to position [0, 0]
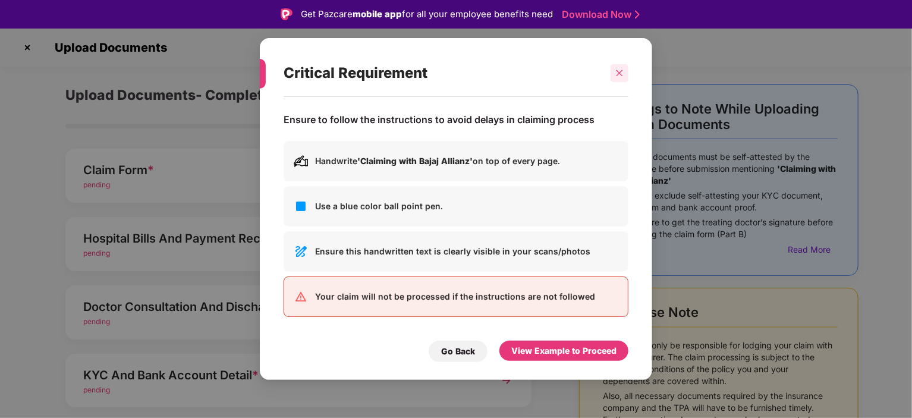
click at [618, 73] on icon "close" at bounding box center [619, 73] width 8 height 8
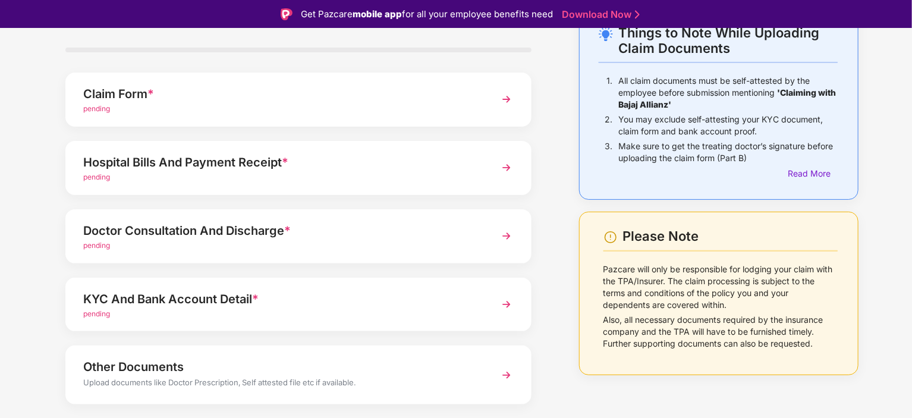
scroll to position [48, 0]
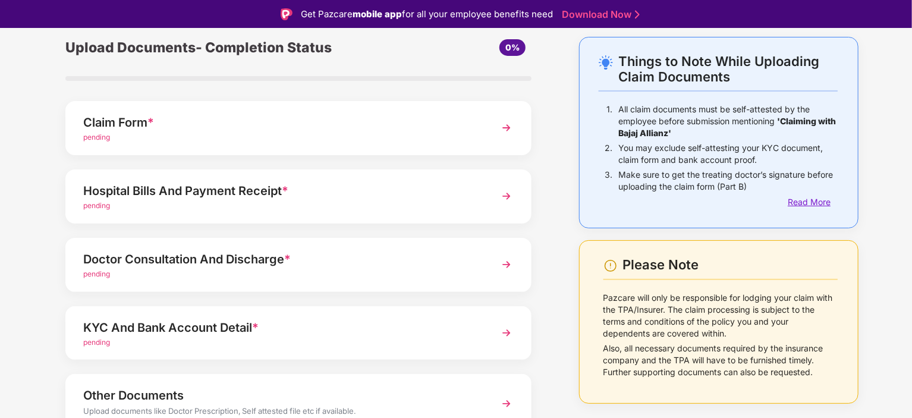
click at [807, 199] on div "Read More" at bounding box center [813, 202] width 50 height 13
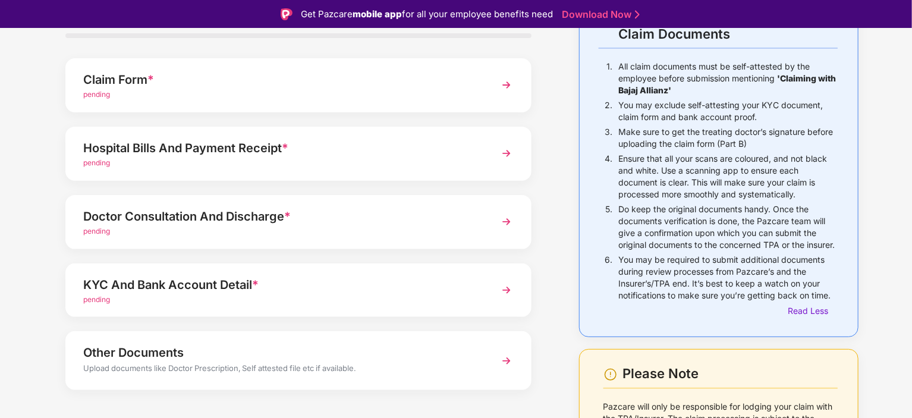
scroll to position [0, 0]
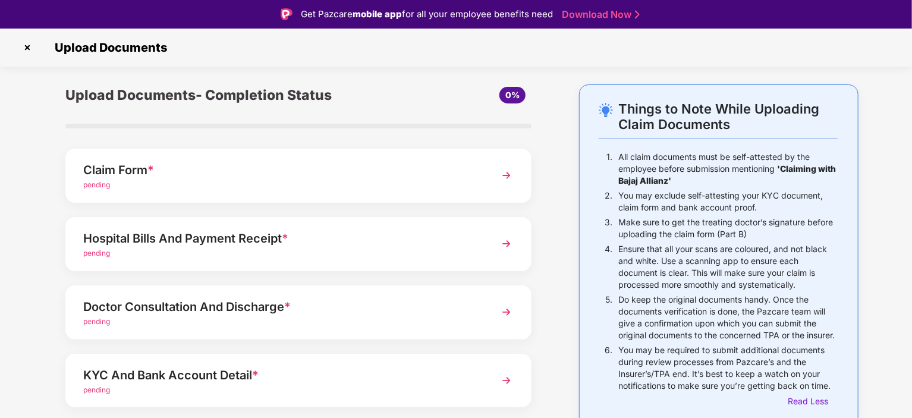
click at [27, 46] on img at bounding box center [27, 47] width 19 height 19
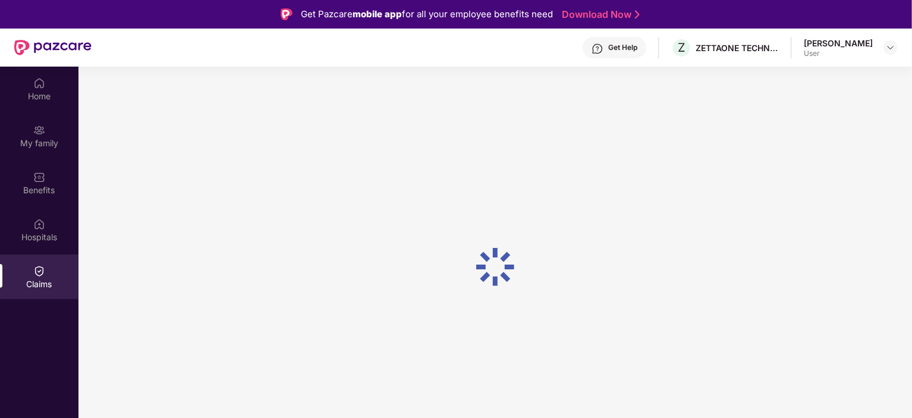
scroll to position [67, 0]
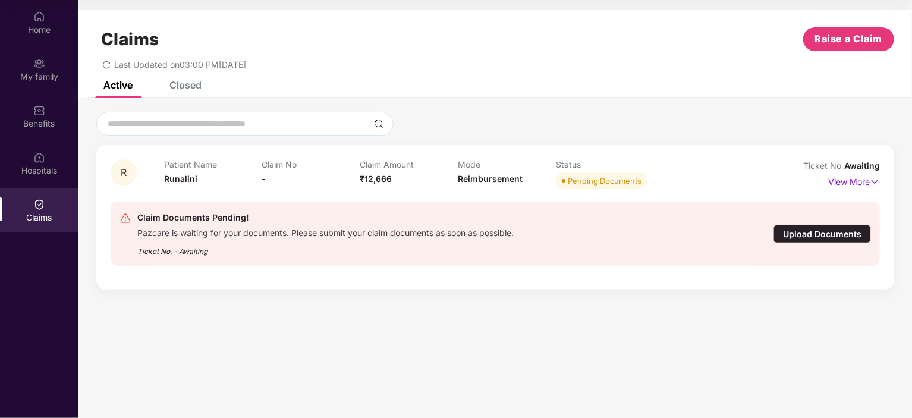
click at [191, 79] on div "Claims Raise a Claim Last Updated on 03:00 PM, 29 Sep 2025" at bounding box center [495, 46] width 834 height 72
click at [190, 85] on div "Closed" at bounding box center [185, 85] width 32 height 12
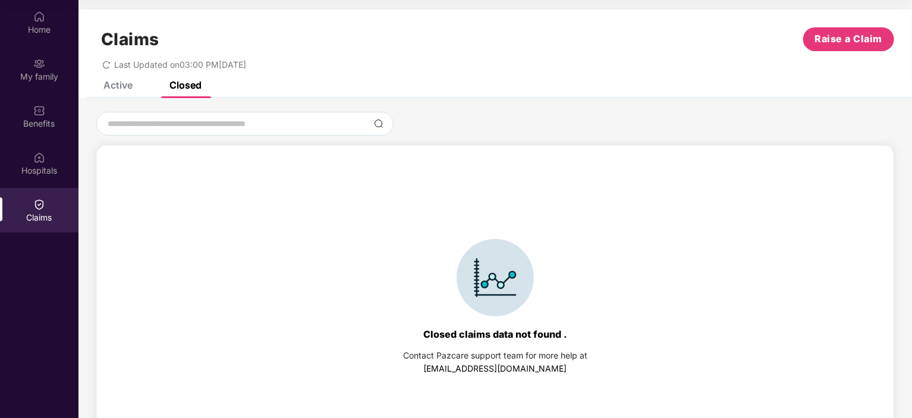
click at [128, 80] on div "Claims Raise a Claim Last Updated on 03:00 PM, 29 Sep 2025" at bounding box center [495, 46] width 834 height 72
click at [45, 21] on div "Home" at bounding box center [39, 22] width 78 height 45
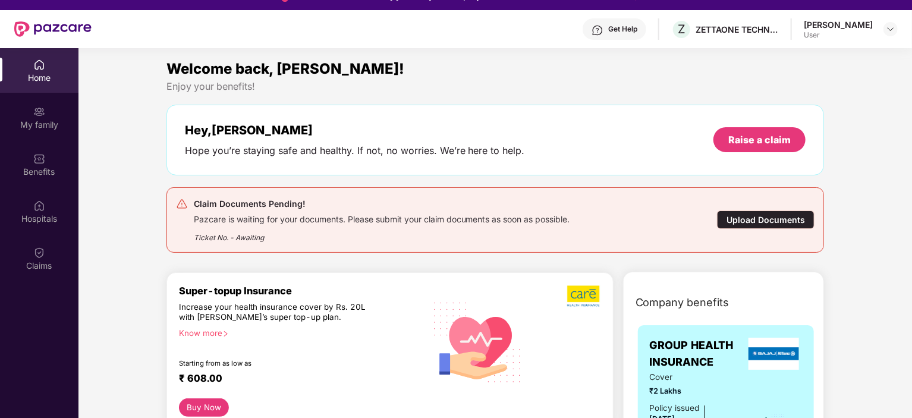
scroll to position [0, 0]
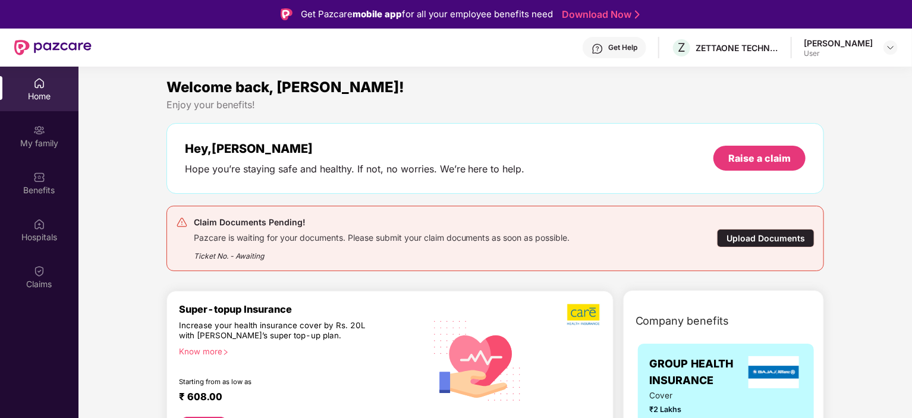
click at [45, 86] on div "Home" at bounding box center [39, 89] width 78 height 45
click at [44, 275] on img at bounding box center [39, 271] width 12 height 12
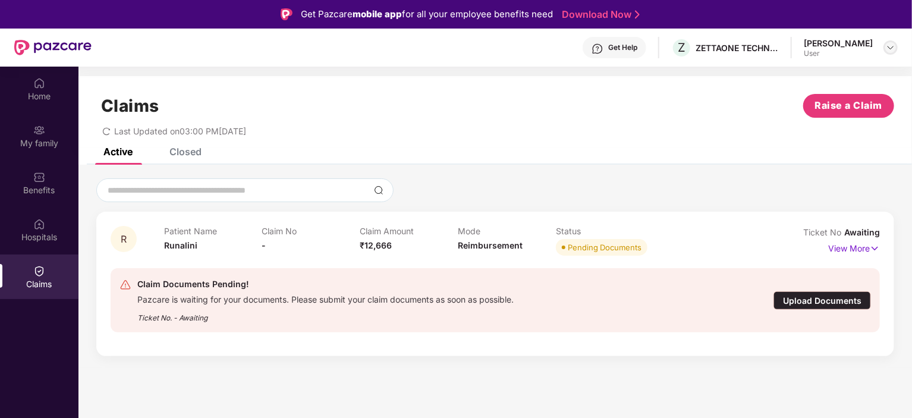
click at [891, 48] on img at bounding box center [891, 48] width 10 height 10
click at [804, 117] on div "User" at bounding box center [825, 119] width 69 height 10
click at [447, 80] on div "Claims Raise a Claim Last Updated on 03:00 PM, 29 Sep 2025" at bounding box center [495, 112] width 834 height 72
click at [44, 93] on div "Home" at bounding box center [39, 96] width 78 height 12
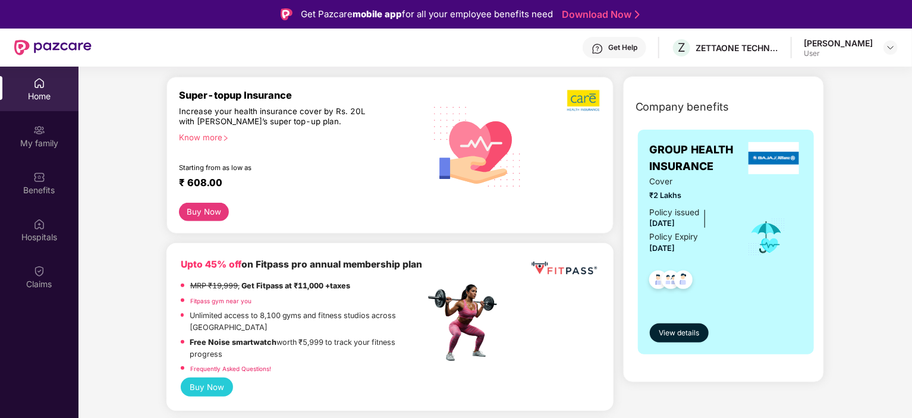
scroll to position [238, 0]
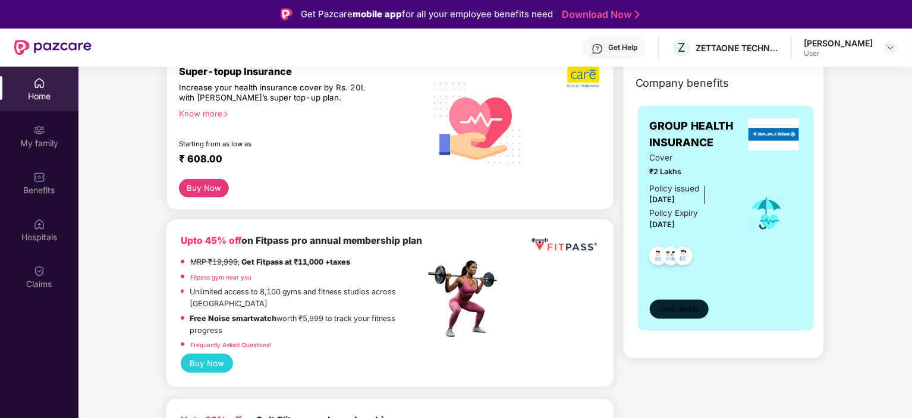
click at [681, 313] on span "View details" at bounding box center [679, 309] width 40 height 11
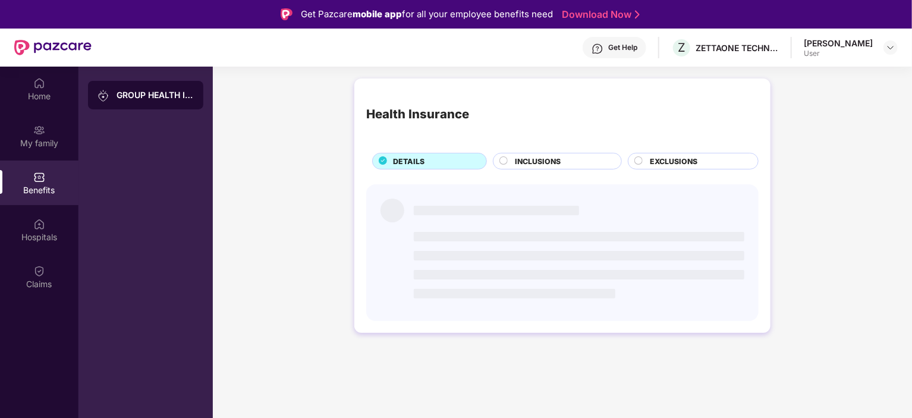
scroll to position [0, 0]
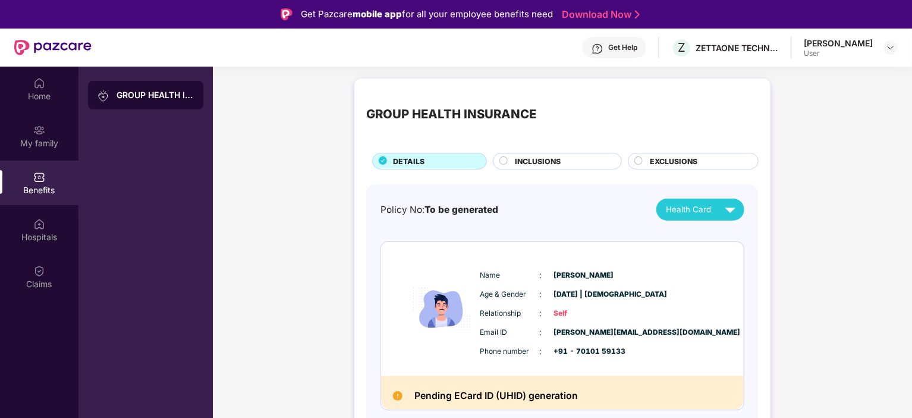
click at [562, 161] on div "INCLUSIONS" at bounding box center [562, 162] width 106 height 13
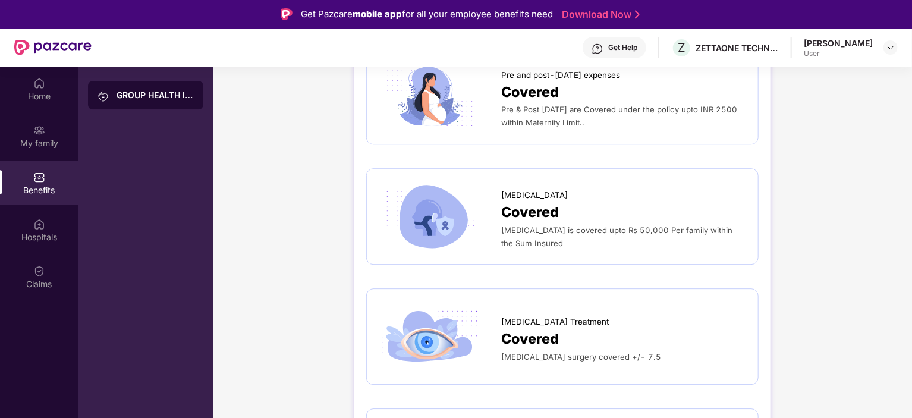
scroll to position [2228, 0]
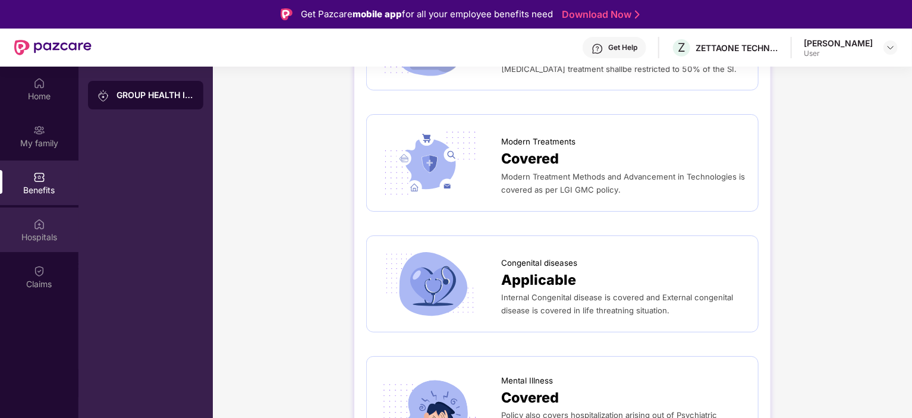
click at [45, 225] on div "Hospitals" at bounding box center [39, 230] width 78 height 45
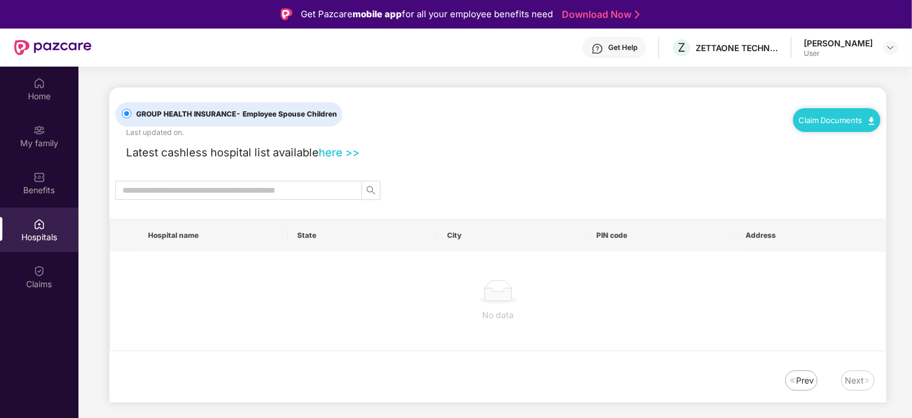
scroll to position [0, 0]
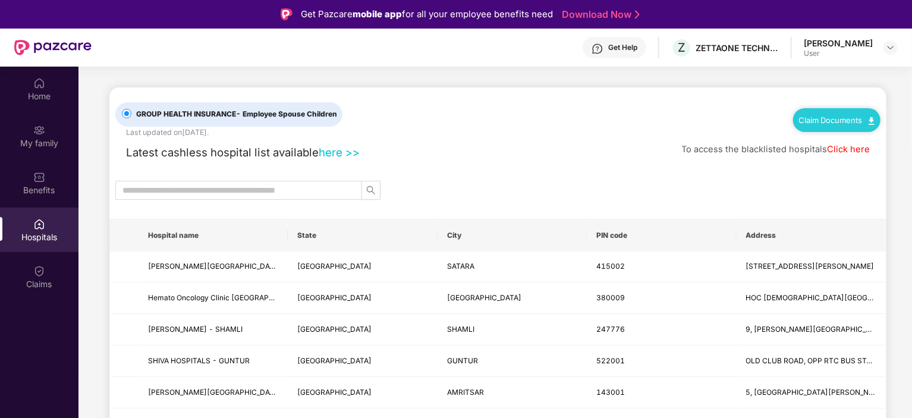
click at [854, 118] on link "Claim Documents" at bounding box center [837, 120] width 76 height 10
click at [870, 141] on link "Claim Form" at bounding box center [841, 141] width 77 height 26
click at [870, 117] on img at bounding box center [872, 121] width 6 height 8
click at [842, 166] on link "Claim Process" at bounding box center [841, 165] width 77 height 26
click at [38, 259] on div "Claims" at bounding box center [39, 276] width 78 height 45
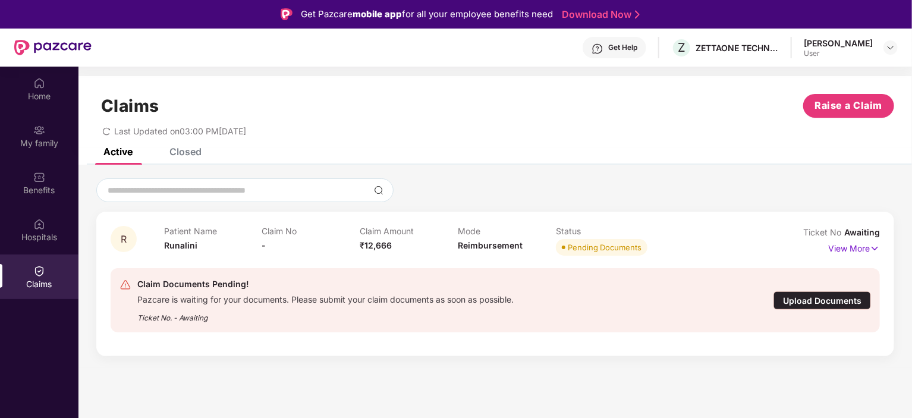
click at [818, 301] on div "Upload Documents" at bounding box center [823, 300] width 98 height 18
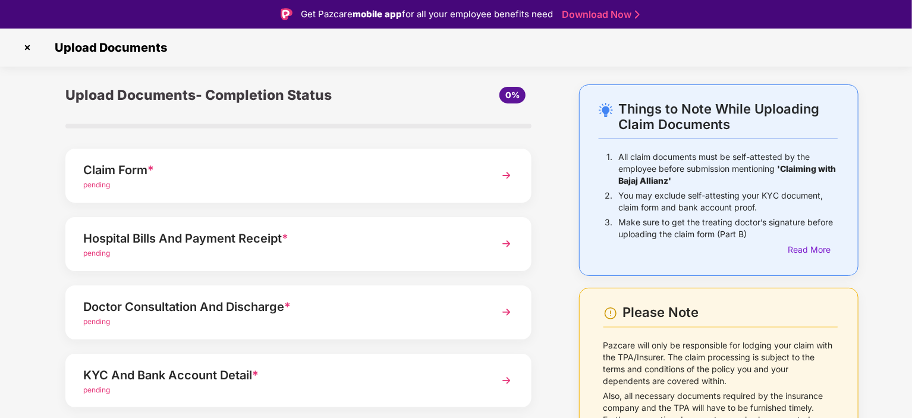
click at [485, 195] on div "Claim Form * pending" at bounding box center [298, 176] width 466 height 54
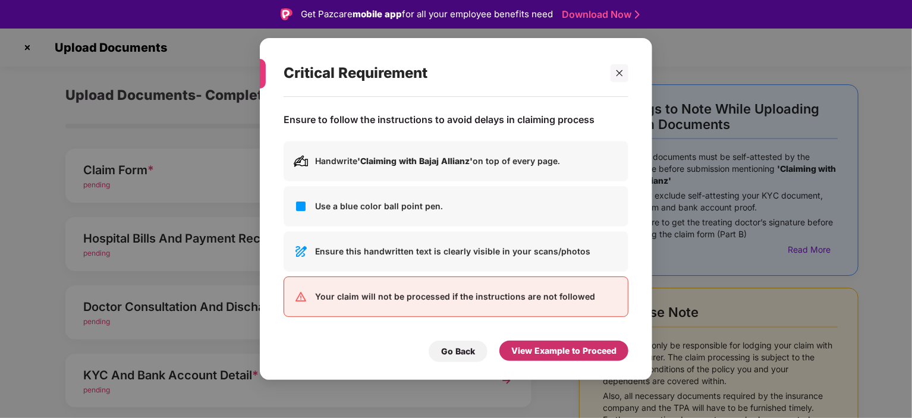
click at [536, 344] on div "View Example to Proceed" at bounding box center [563, 350] width 105 height 13
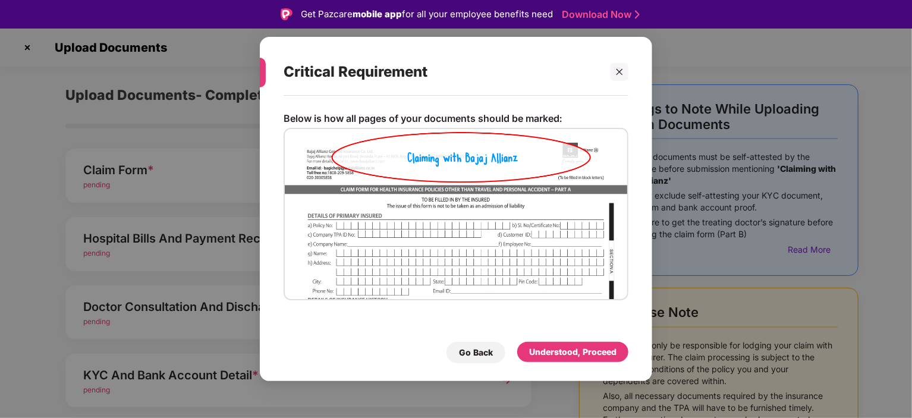
click at [471, 337] on div "Go Back Understood, Proceed" at bounding box center [456, 349] width 345 height 27
click at [470, 346] on div "Go Back" at bounding box center [476, 352] width 34 height 13
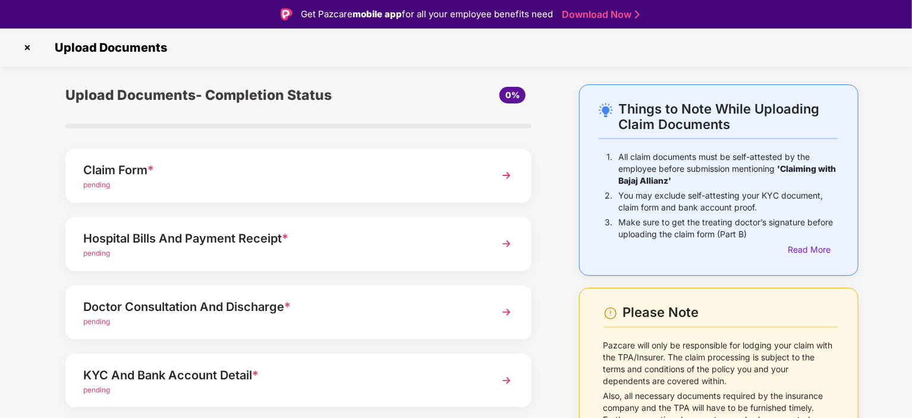
click at [462, 170] on div "Claim Form *" at bounding box center [280, 170] width 394 height 19
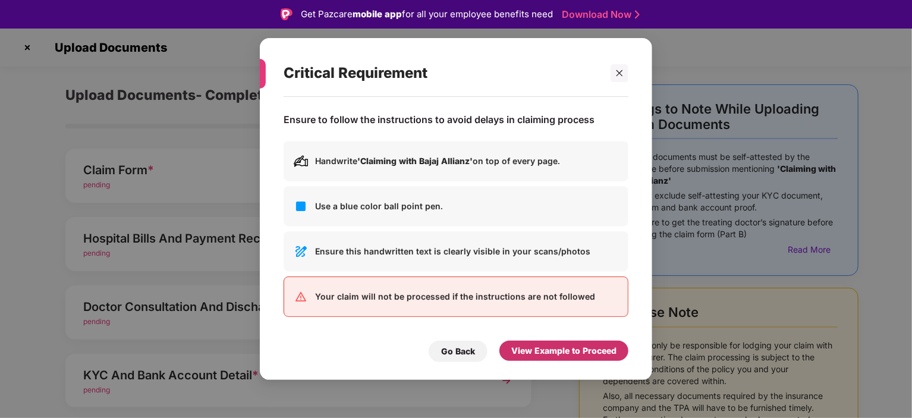
click at [537, 343] on div "View Example to Proceed" at bounding box center [563, 351] width 129 height 20
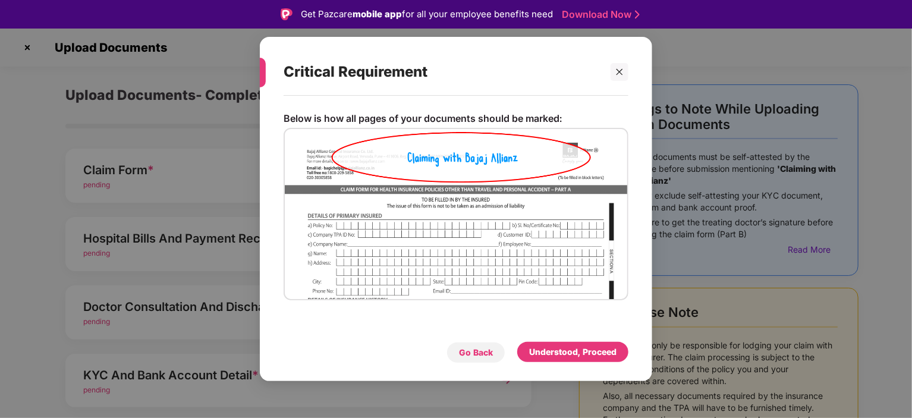
click at [478, 349] on div "Go Back" at bounding box center [476, 352] width 34 height 13
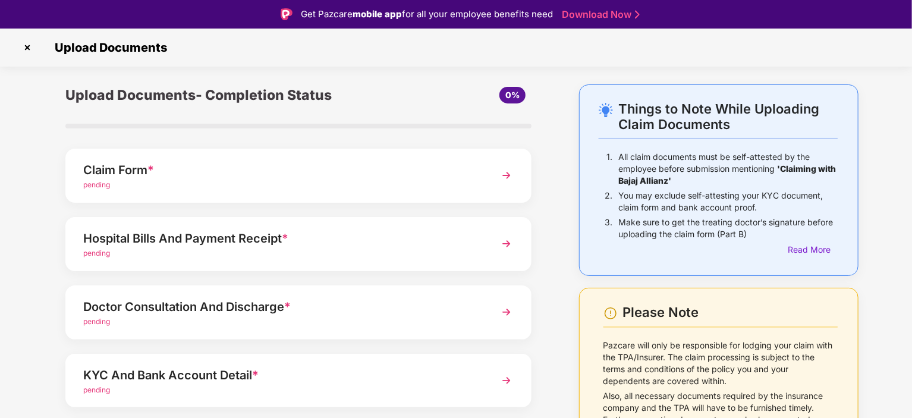
click at [451, 173] on div "Claim Form *" at bounding box center [280, 170] width 394 height 19
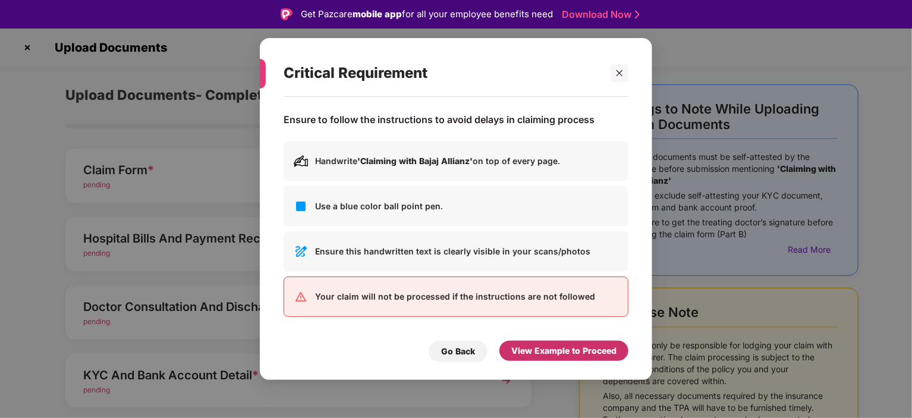
click at [580, 351] on div "View Example to Proceed" at bounding box center [563, 350] width 105 height 13
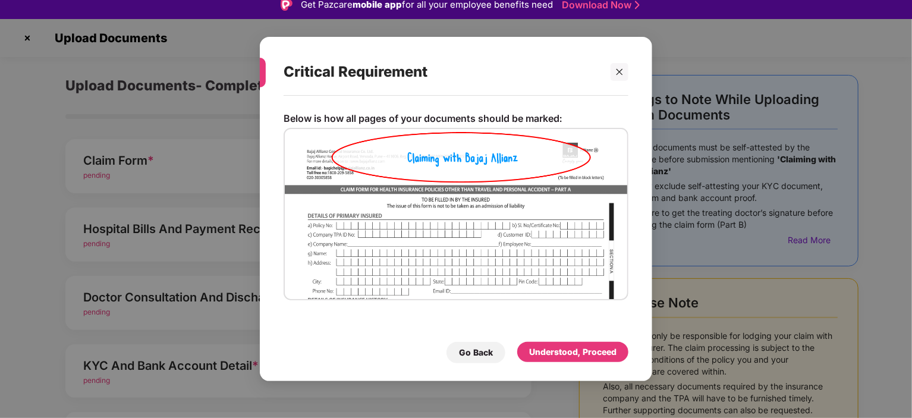
scroll to position [29, 0]
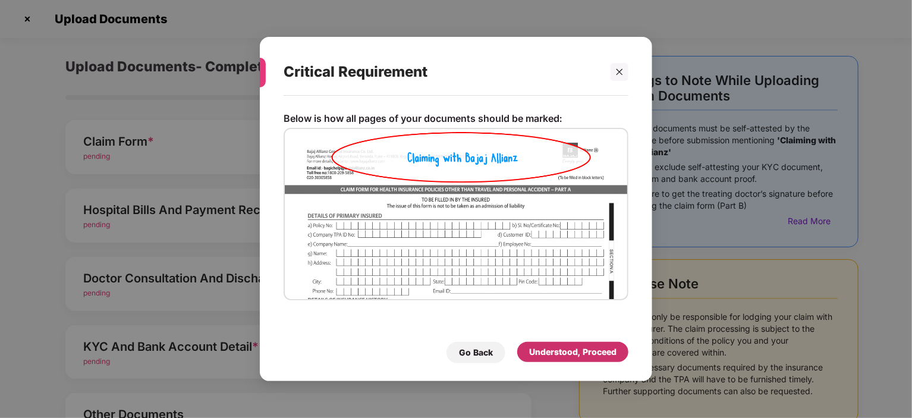
click at [592, 353] on div "Understood, Proceed" at bounding box center [572, 351] width 87 height 13
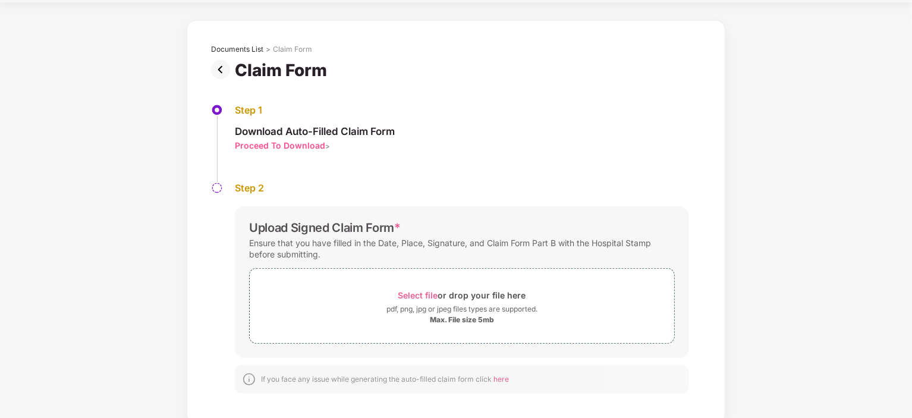
scroll to position [36, 0]
click at [279, 146] on div "Proceed To Download" at bounding box center [280, 145] width 90 height 11
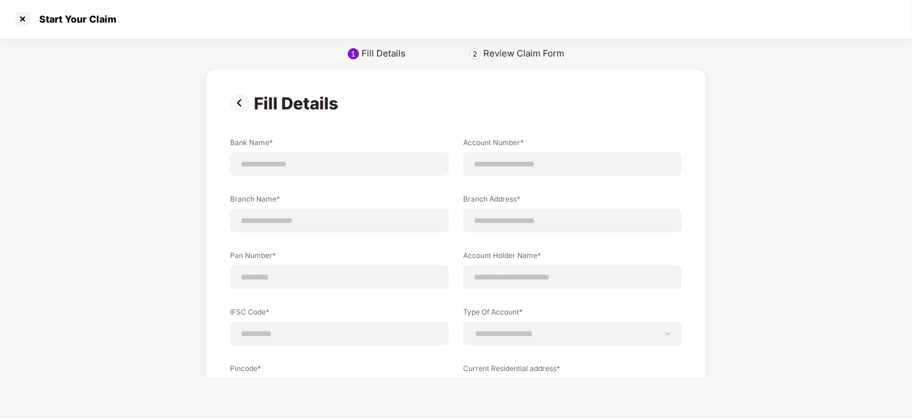
scroll to position [0, 0]
click at [609, 231] on div at bounding box center [572, 221] width 219 height 24
click at [238, 102] on img at bounding box center [242, 102] width 24 height 19
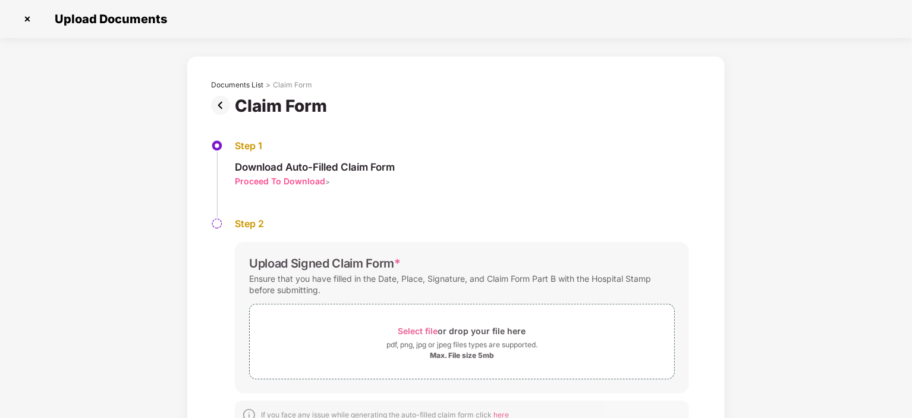
click at [222, 99] on img at bounding box center [223, 105] width 24 height 19
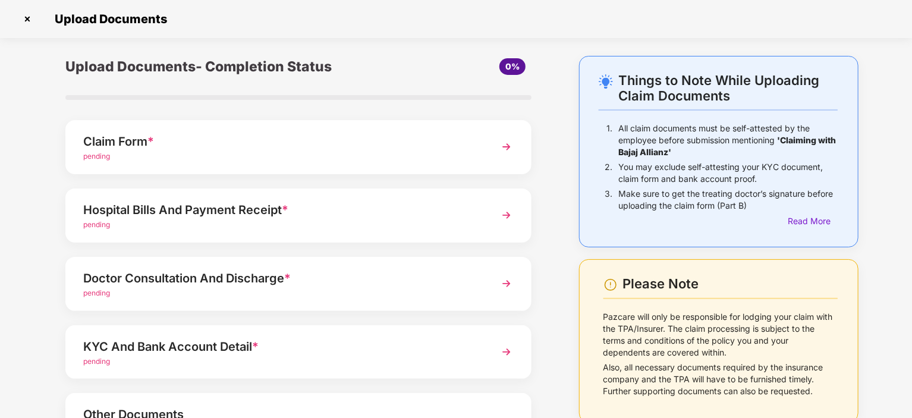
click at [29, 21] on img at bounding box center [27, 19] width 19 height 19
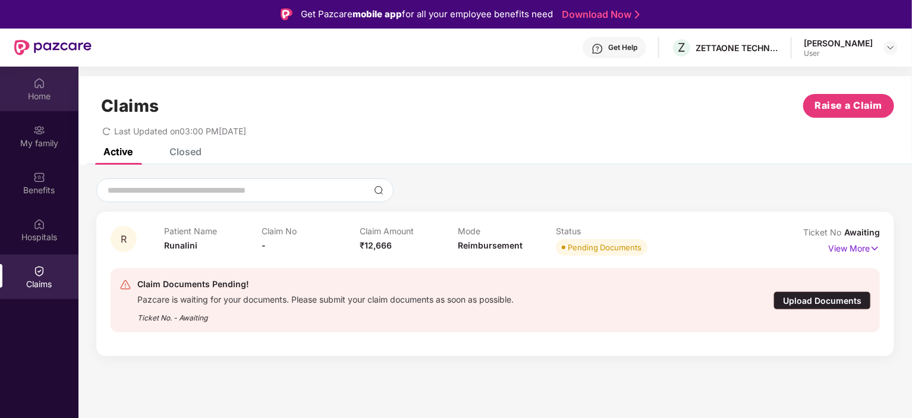
click at [37, 92] on div "Home" at bounding box center [39, 96] width 78 height 12
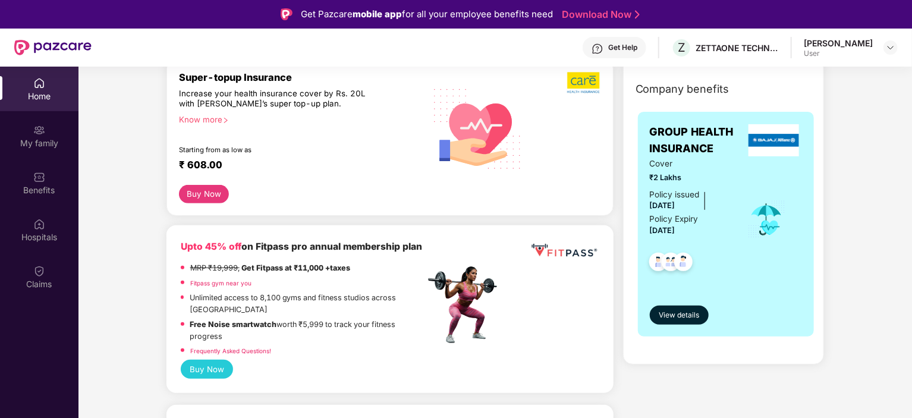
scroll to position [232, 0]
click at [668, 316] on span "View details" at bounding box center [679, 314] width 40 height 11
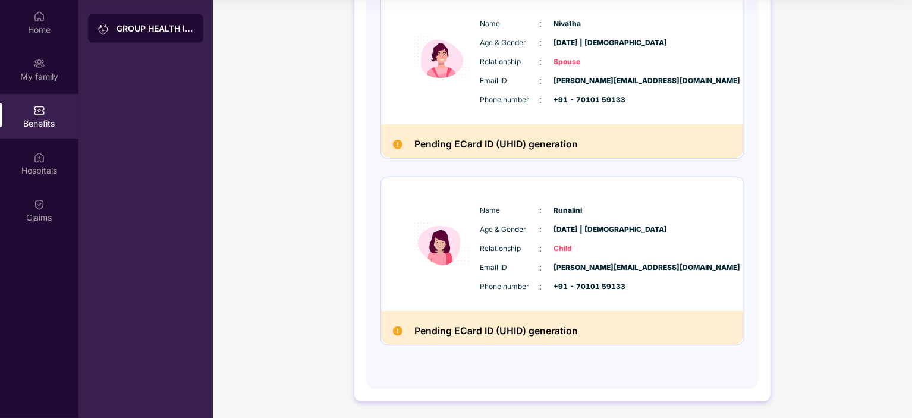
scroll to position [0, 0]
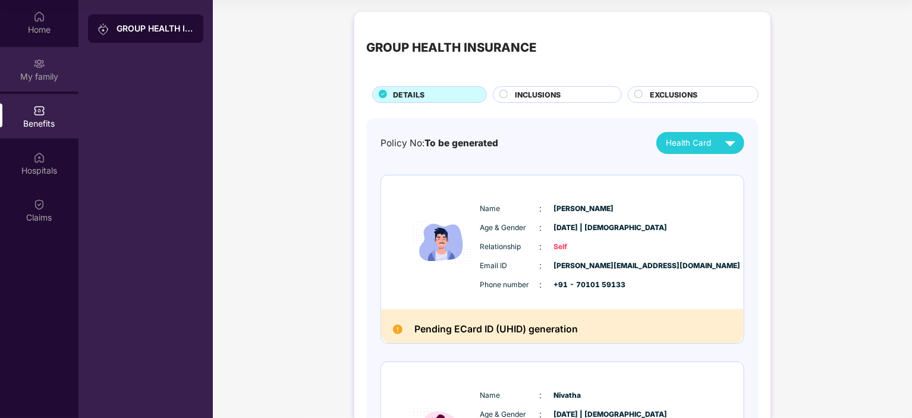
click at [33, 61] on img at bounding box center [39, 64] width 12 height 12
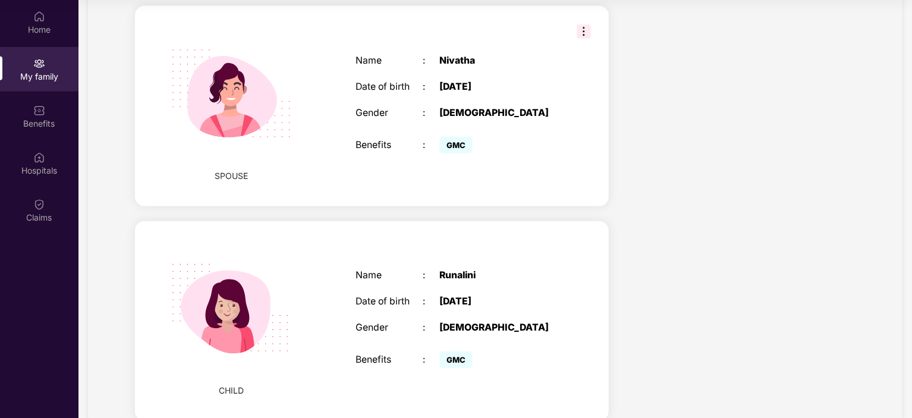
scroll to position [488, 0]
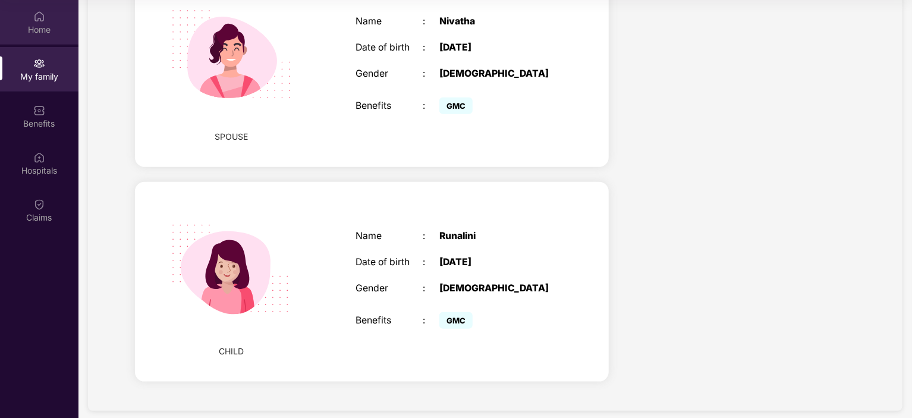
click at [40, 11] on img at bounding box center [39, 17] width 12 height 12
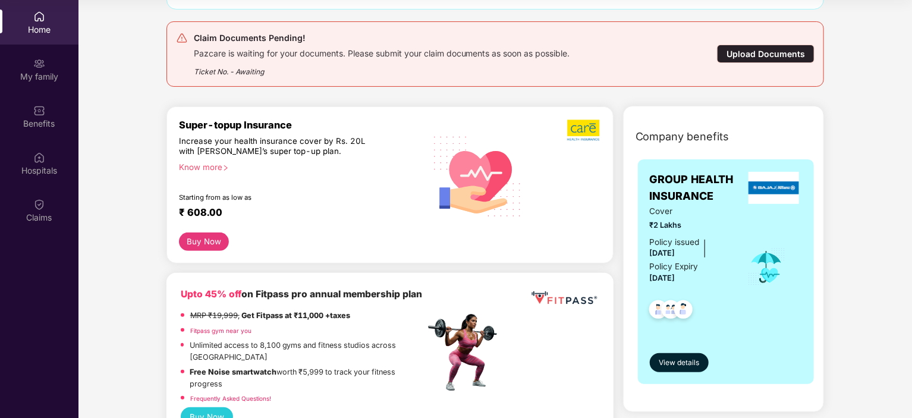
scroll to position [0, 0]
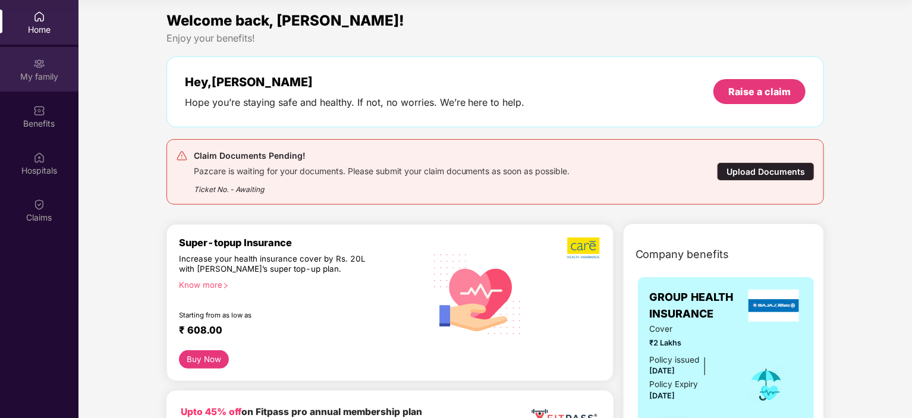
click at [49, 54] on div "My family" at bounding box center [39, 69] width 78 height 45
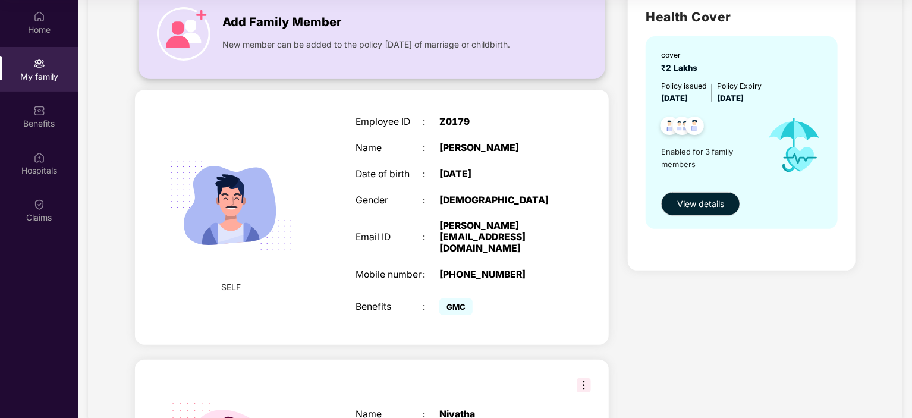
scroll to position [96, 0]
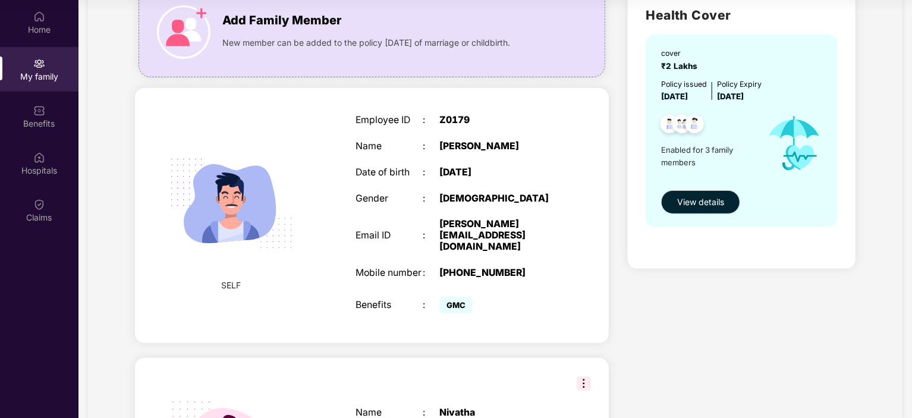
click at [480, 207] on div "Employee ID : Z0179 Name : Govindaraj K Date of birth : 03 Feb 1993 Gender : MA…" at bounding box center [456, 215] width 225 height 231
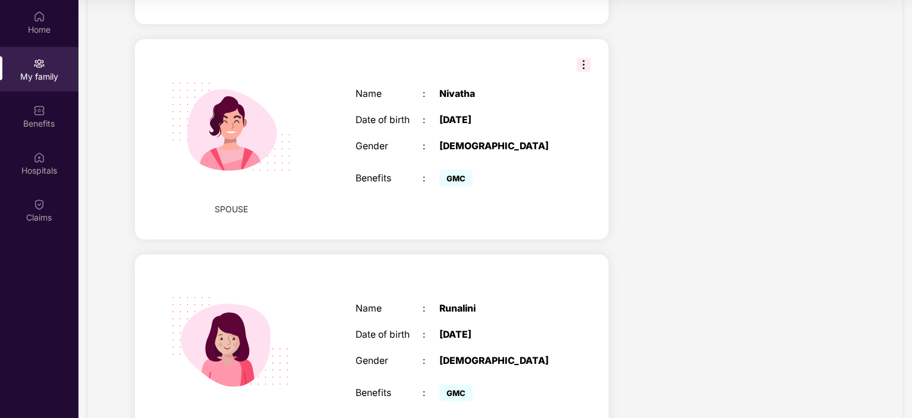
scroll to position [488, 0]
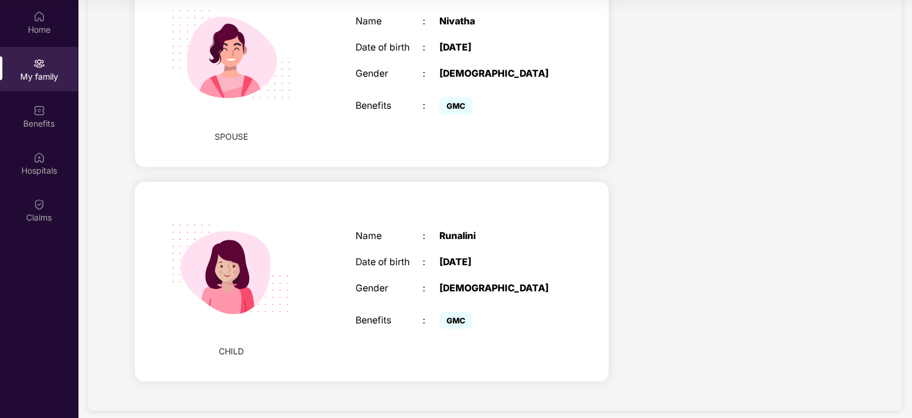
click at [575, 183] on div "CHILD Name : Runalini Date of birth : 11 Feb 2023 Gender : FEMALE Benefits : GMC" at bounding box center [372, 282] width 474 height 200
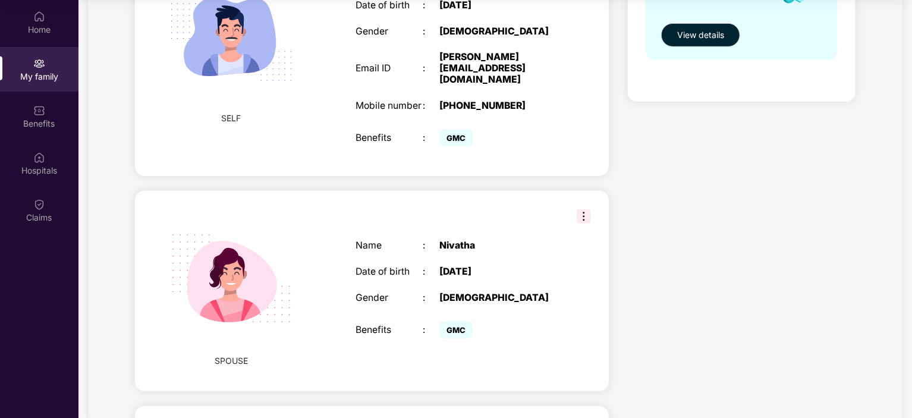
scroll to position [262, 0]
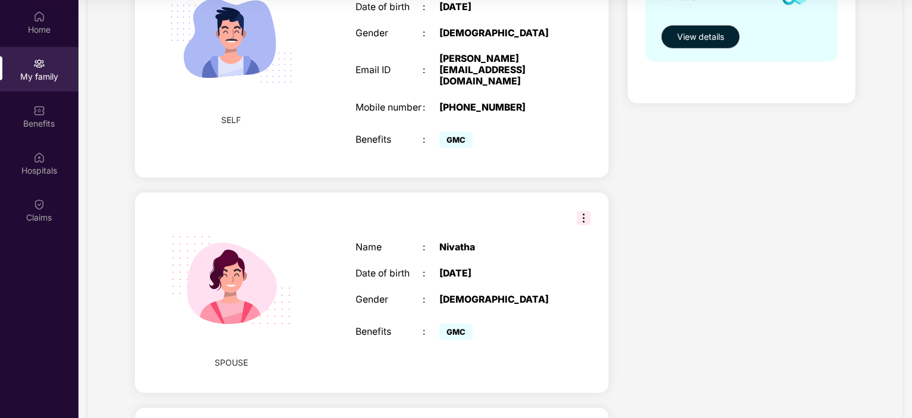
click at [583, 211] on img at bounding box center [584, 218] width 14 height 14
click at [551, 294] on div "FEMALE" at bounding box center [498, 299] width 118 height 11
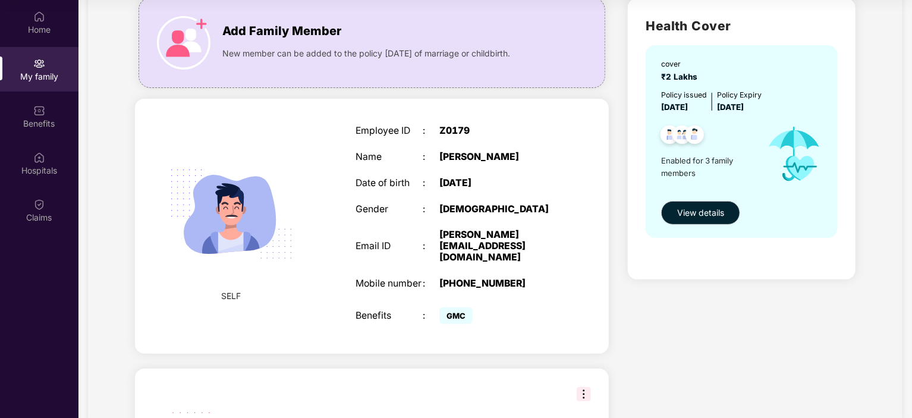
scroll to position [488, 0]
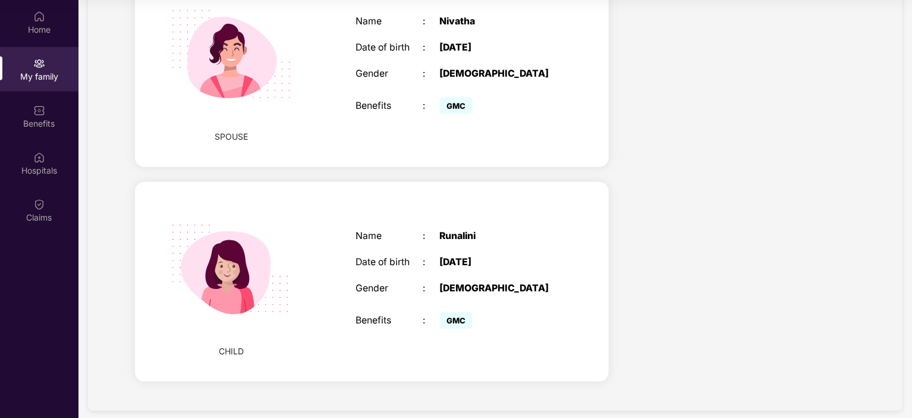
click at [532, 216] on div "Name : Runalini Date of birth : 11 Feb 2023 Gender : FEMALE Benefits : GMC" at bounding box center [456, 281] width 225 height 131
click at [40, 196] on div "Claims" at bounding box center [39, 210] width 78 height 45
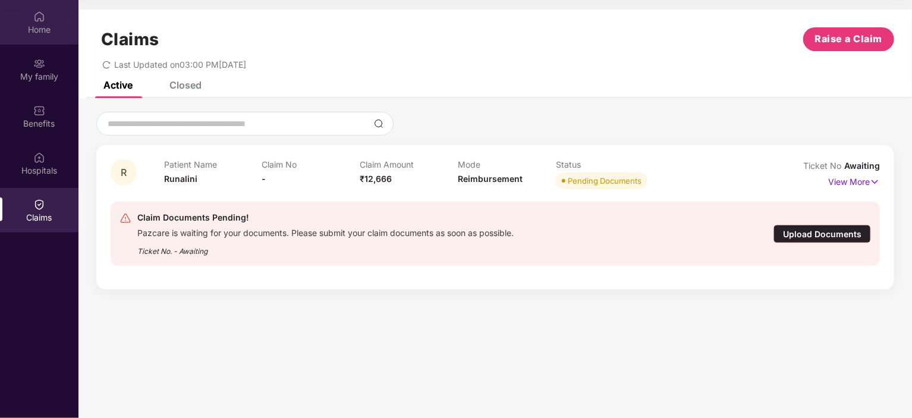
click at [50, 32] on div "Home" at bounding box center [39, 30] width 78 height 12
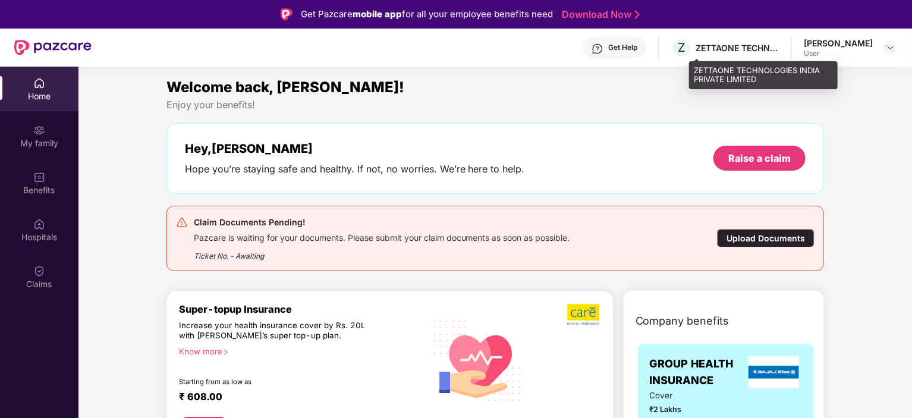
click at [749, 52] on div "ZETTAONE TECHNOLOGIES INDIA PRIVATE LIMITED" at bounding box center [737, 47] width 83 height 11
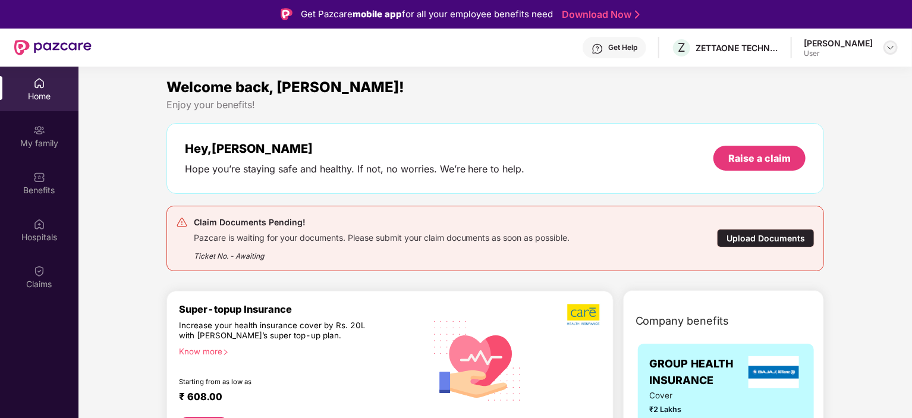
click at [891, 49] on img at bounding box center [891, 48] width 10 height 10
click at [797, 110] on div "Govindaraj K" at bounding box center [825, 108] width 69 height 11
click at [847, 48] on div "Govindaraj K" at bounding box center [838, 42] width 69 height 11
click at [885, 49] on div at bounding box center [891, 47] width 14 height 14
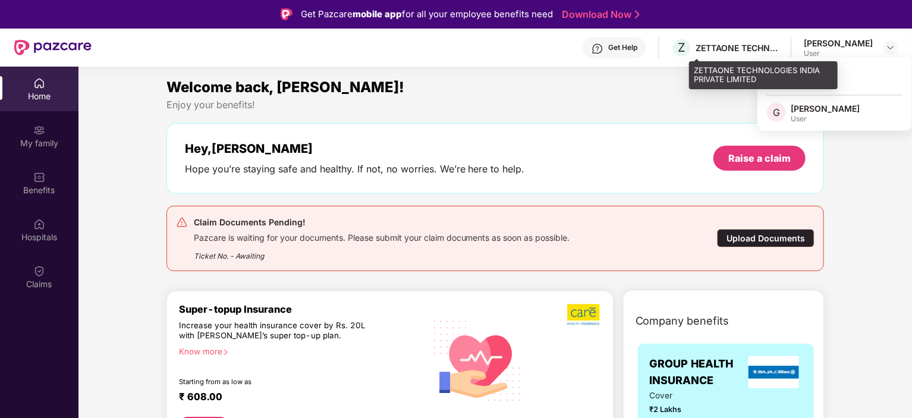
click at [730, 45] on div "ZETTAONE TECHNOLOGIES INDIA PRIVATE LIMITED" at bounding box center [737, 47] width 83 height 11
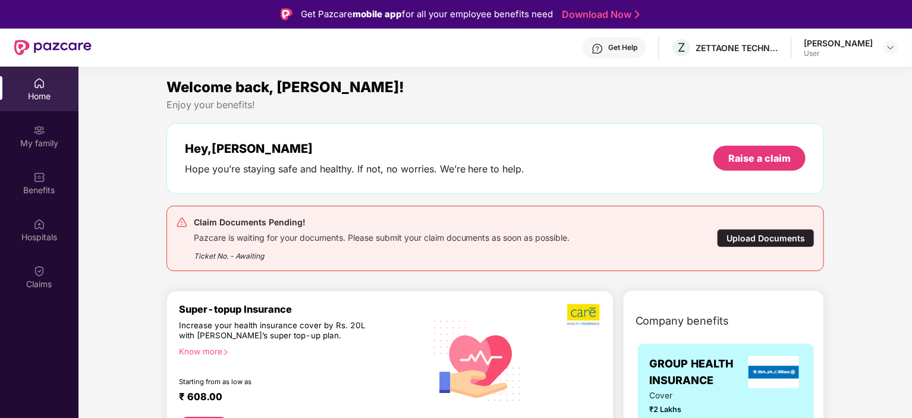
click at [603, 45] on img at bounding box center [598, 49] width 12 height 12
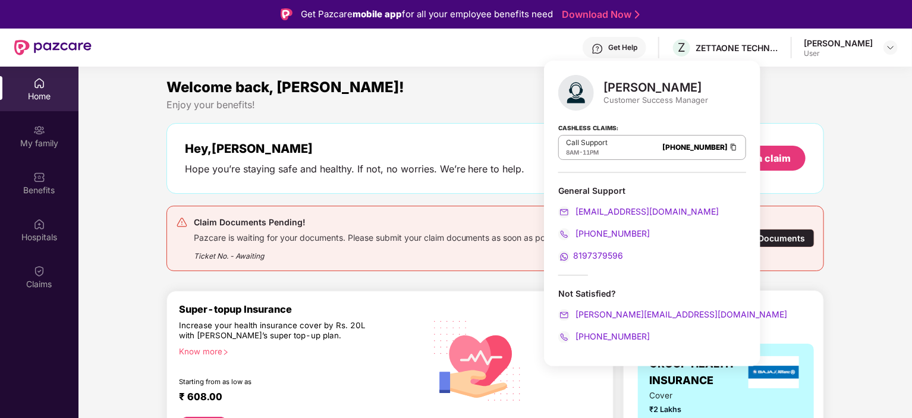
click at [457, 68] on section "Welcome back, Govindaraj! Enjoy your benefits! Hey, Govindaraj Hope you’re stay…" at bounding box center [495, 276] width 834 height 418
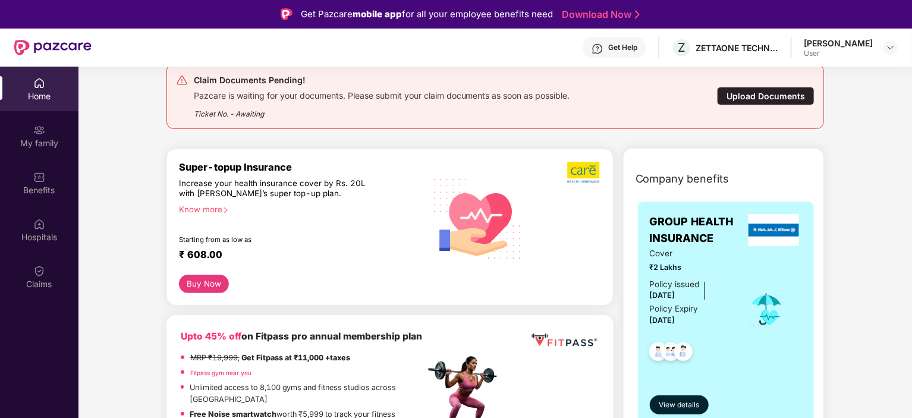
scroll to position [224, 0]
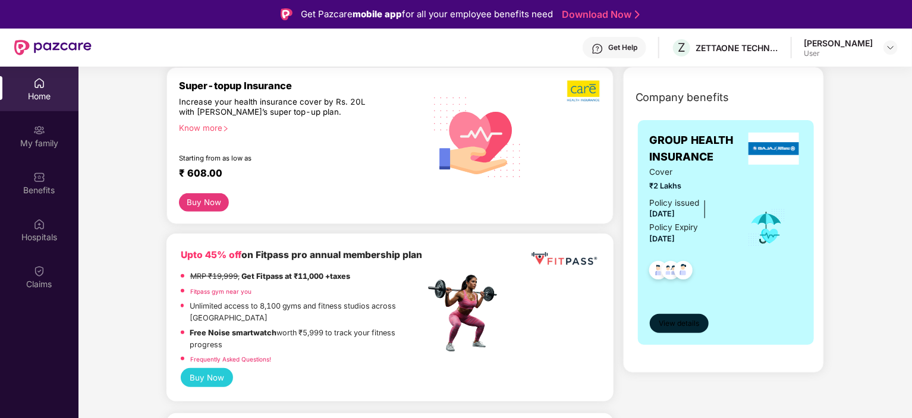
click at [677, 315] on button "View details" at bounding box center [679, 323] width 59 height 19
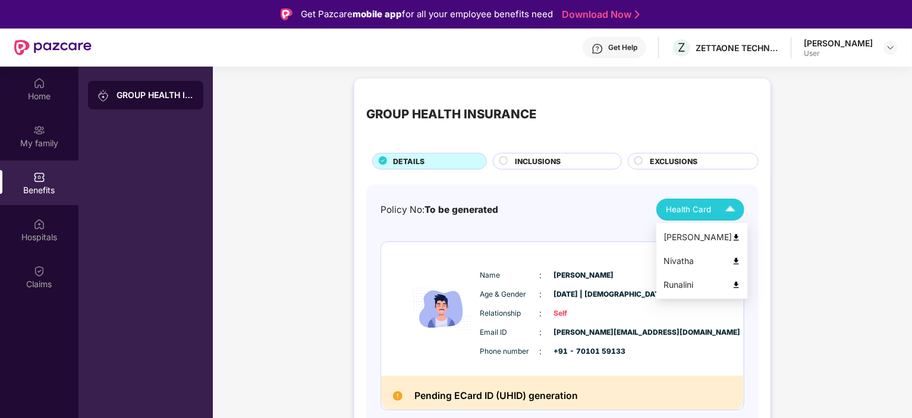
click at [678, 211] on span "Health Card" at bounding box center [688, 209] width 45 height 12
click at [686, 284] on div "Runalini" at bounding box center [702, 284] width 77 height 13
click at [731, 207] on img at bounding box center [730, 209] width 21 height 21
click at [700, 235] on div "Govindaraj K" at bounding box center [702, 237] width 77 height 13
click at [480, 114] on div "GROUP HEALTH INSURANCE" at bounding box center [451, 114] width 170 height 19
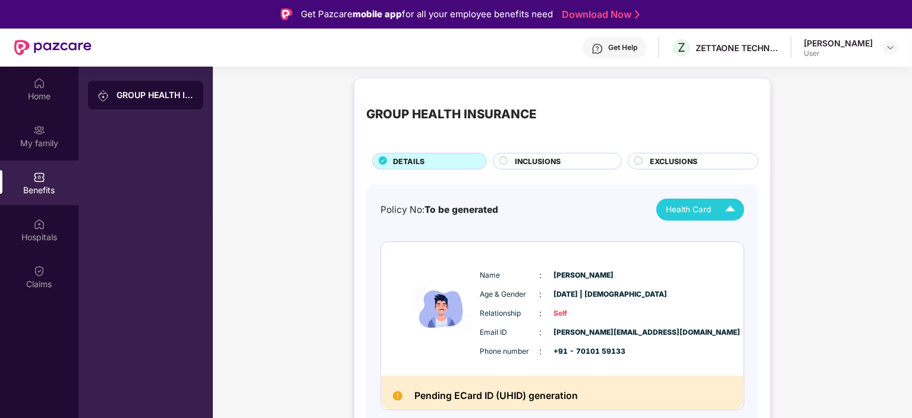
click at [643, 42] on div "Get Help" at bounding box center [615, 47] width 64 height 21
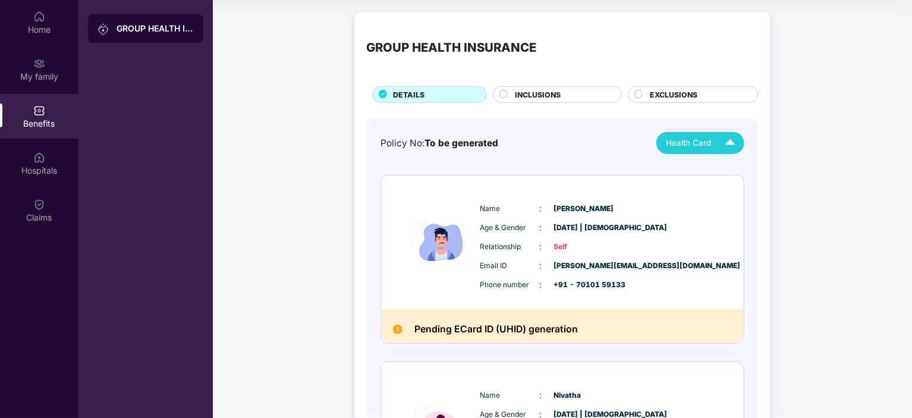
click at [807, 105] on div "GROUP HEALTH INSURANCE DETAILS INCLUSIONS EXCLUSIONS Policy No: To be generated…" at bounding box center [562, 398] width 699 height 785
click at [300, 180] on div "GROUP HEALTH INSURANCE DETAILS INCLUSIONS EXCLUSIONS Policy No: To be generated…" at bounding box center [562, 398] width 699 height 785
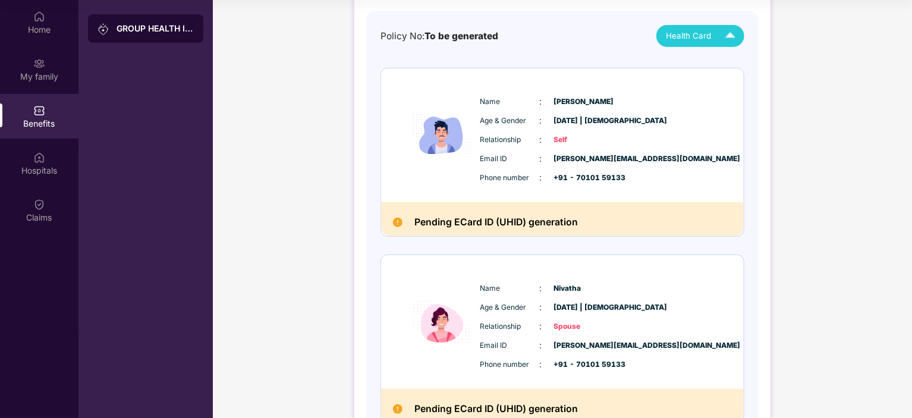
scroll to position [109, 0]
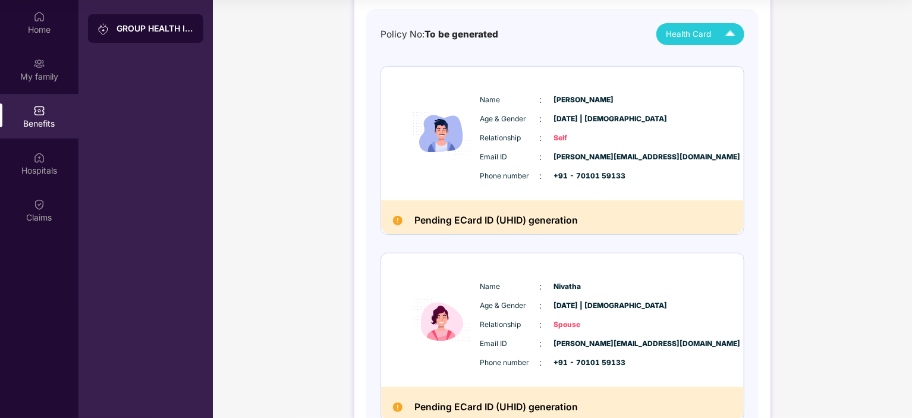
click at [507, 225] on h2 "Pending ECard ID (UHID) generation" at bounding box center [496, 220] width 164 height 16
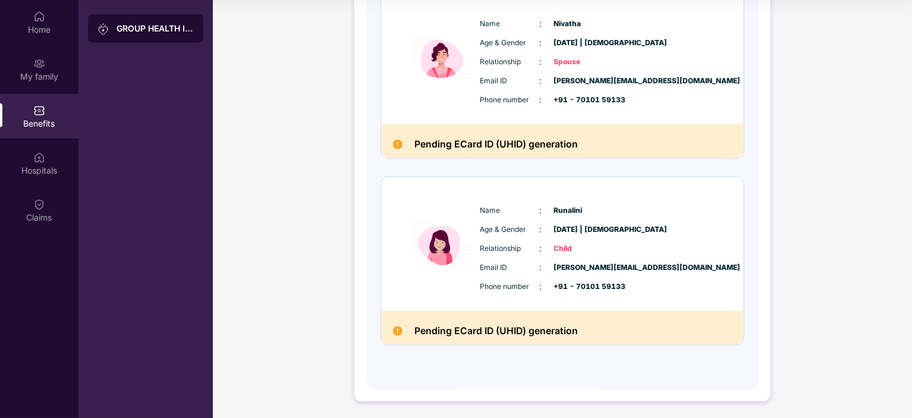
scroll to position [0, 0]
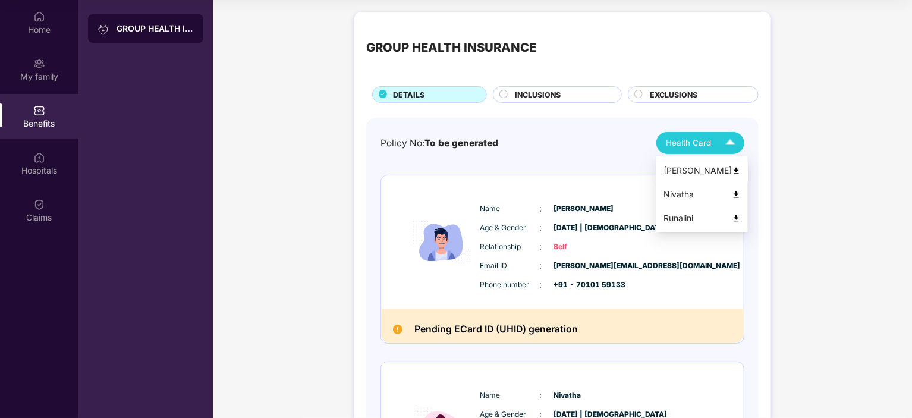
click at [692, 171] on div "Govindaraj K" at bounding box center [702, 170] width 77 height 13
click at [523, 93] on span "INCLUSIONS" at bounding box center [538, 94] width 46 height 11
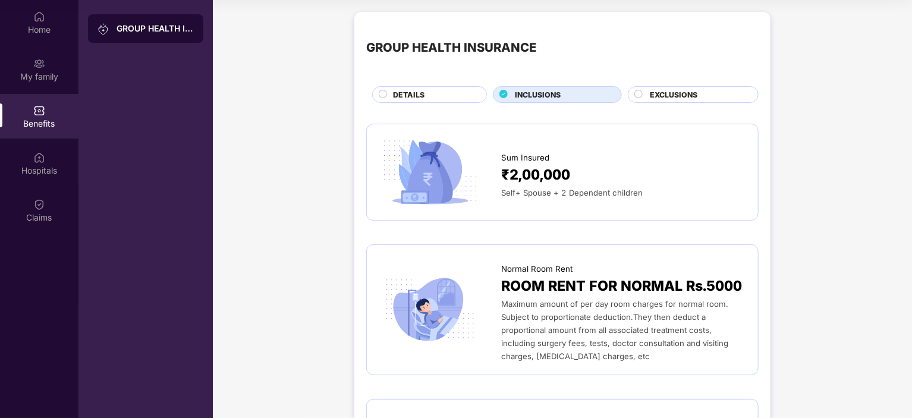
click at [646, 88] on div "EXCLUSIONS" at bounding box center [693, 94] width 131 height 17
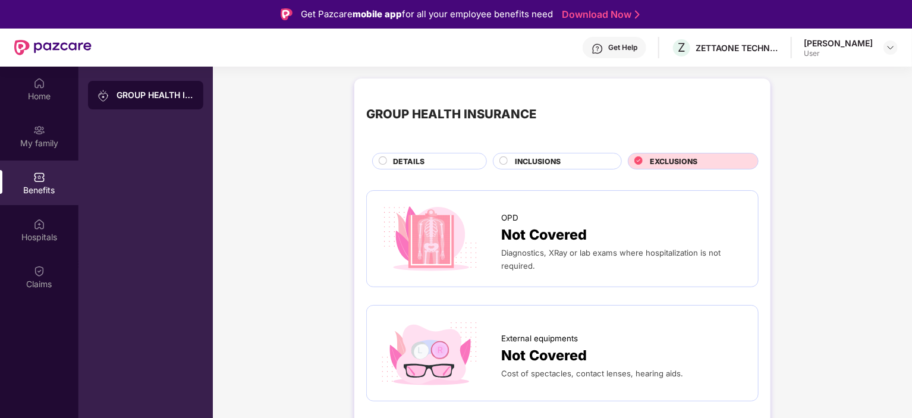
click at [527, 155] on div "INCLUSIONS" at bounding box center [557, 161] width 129 height 17
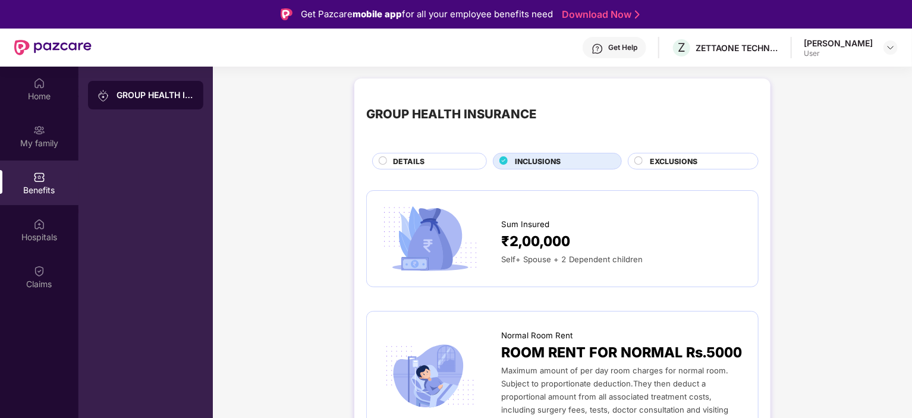
click at [455, 156] on div "DETAILS" at bounding box center [433, 162] width 93 height 13
